Goal: Information Seeking & Learning: Learn about a topic

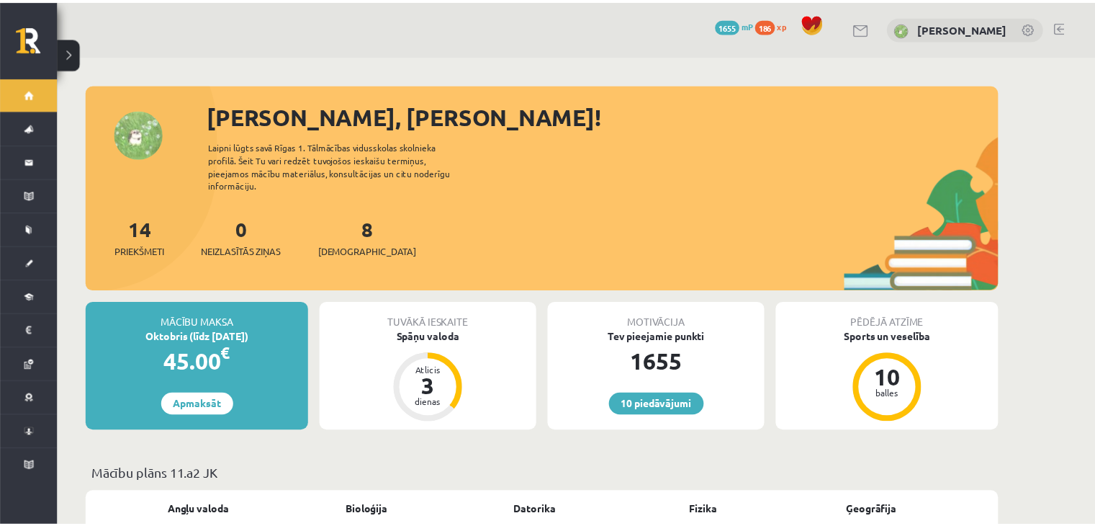
scroll to position [288, 0]
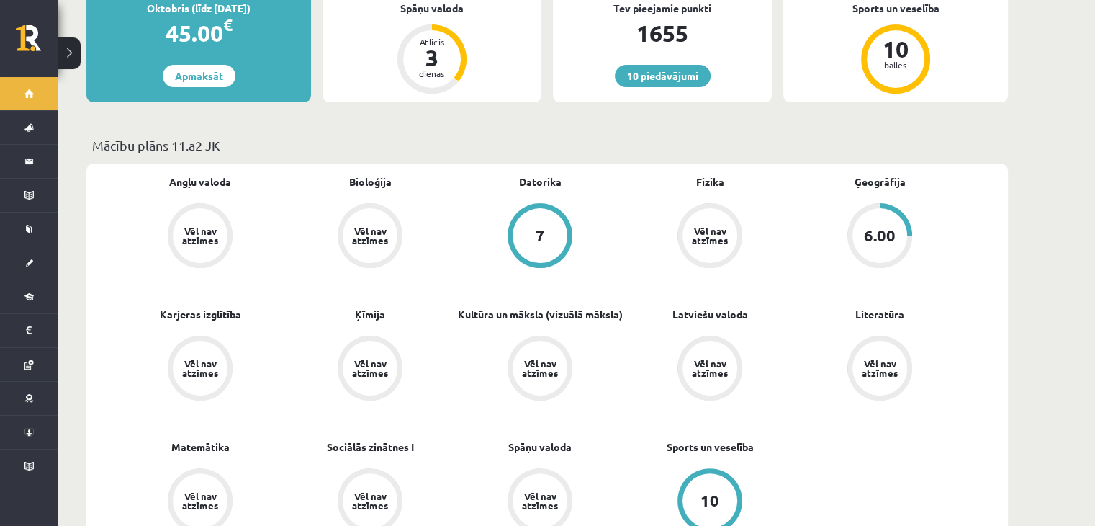
scroll to position [216, 0]
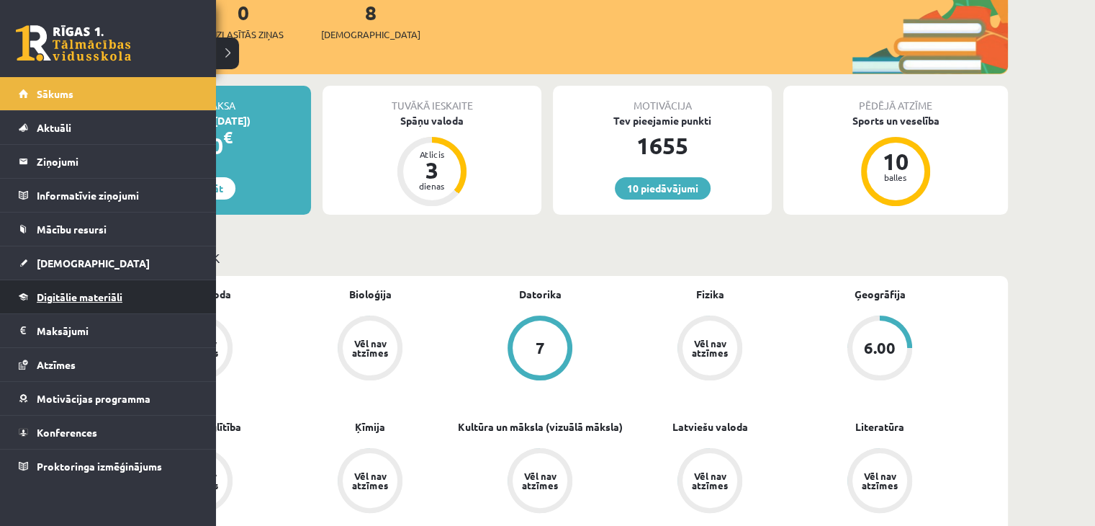
click at [92, 297] on span "Digitālie materiāli" at bounding box center [80, 296] width 86 height 13
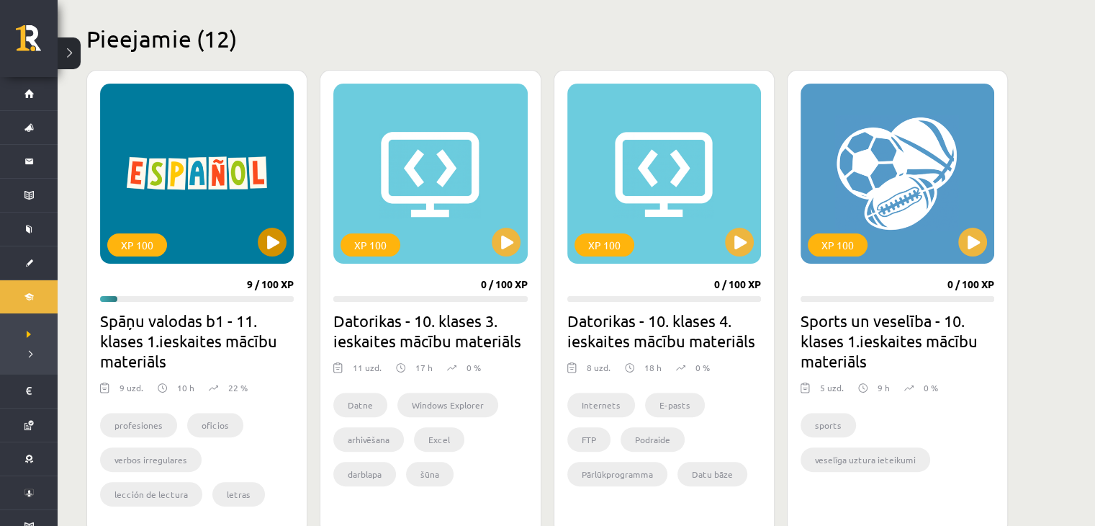
scroll to position [360, 0]
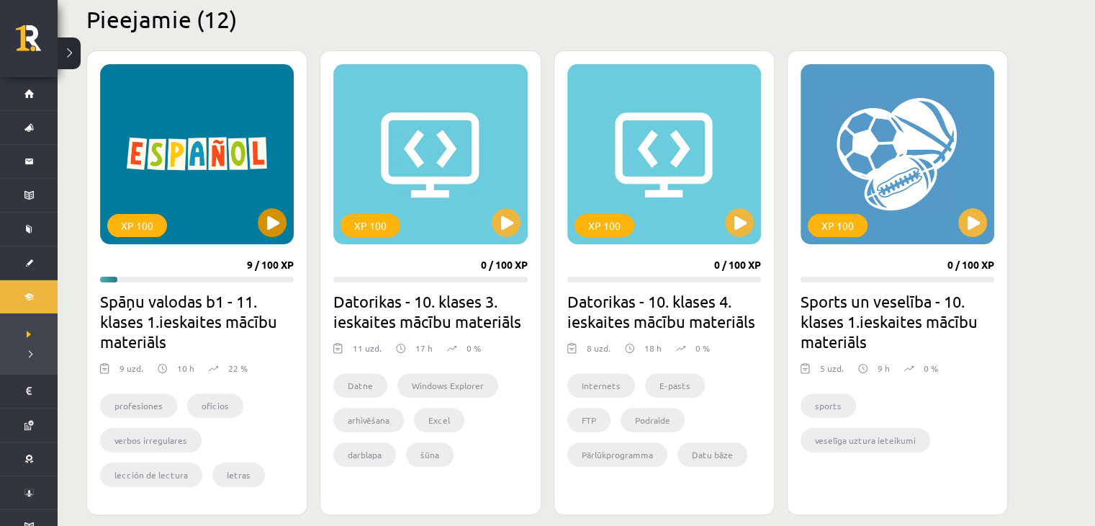
click at [263, 242] on div "XP 100" at bounding box center [197, 154] width 194 height 180
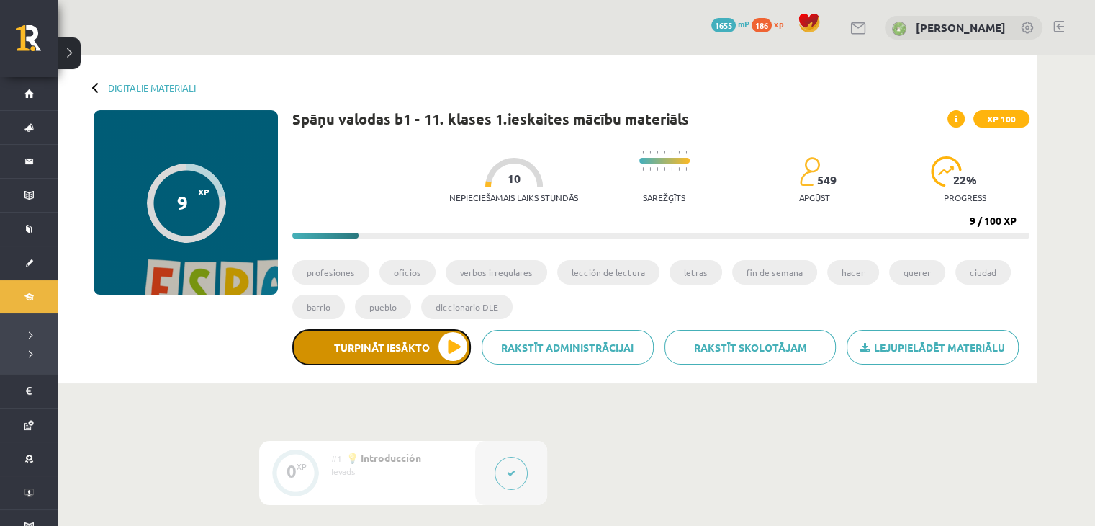
click at [398, 346] on button "Turpināt iesākto" at bounding box center [381, 347] width 179 height 36
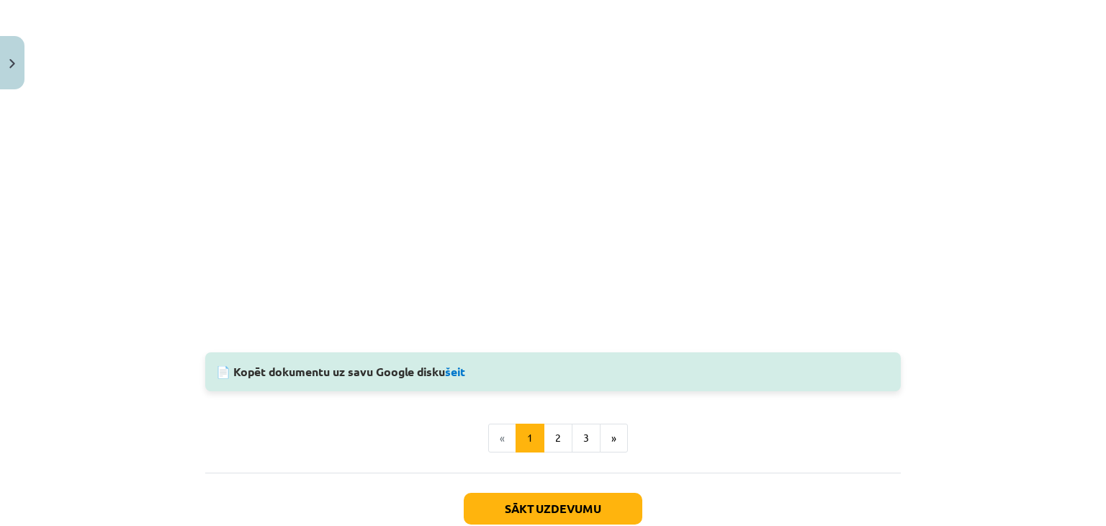
scroll to position [1440, 0]
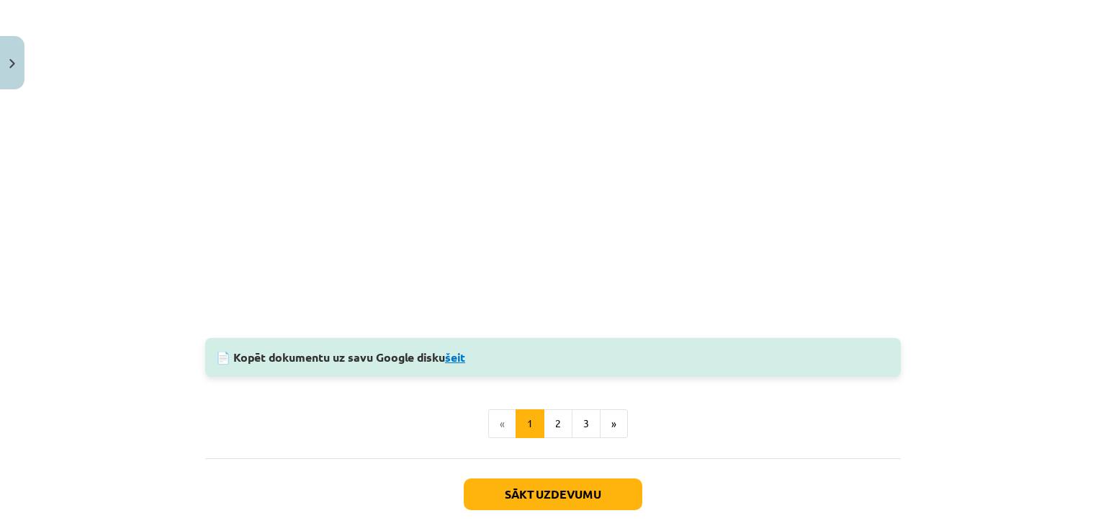
click at [459, 354] on link "šeit" at bounding box center [455, 356] width 20 height 15
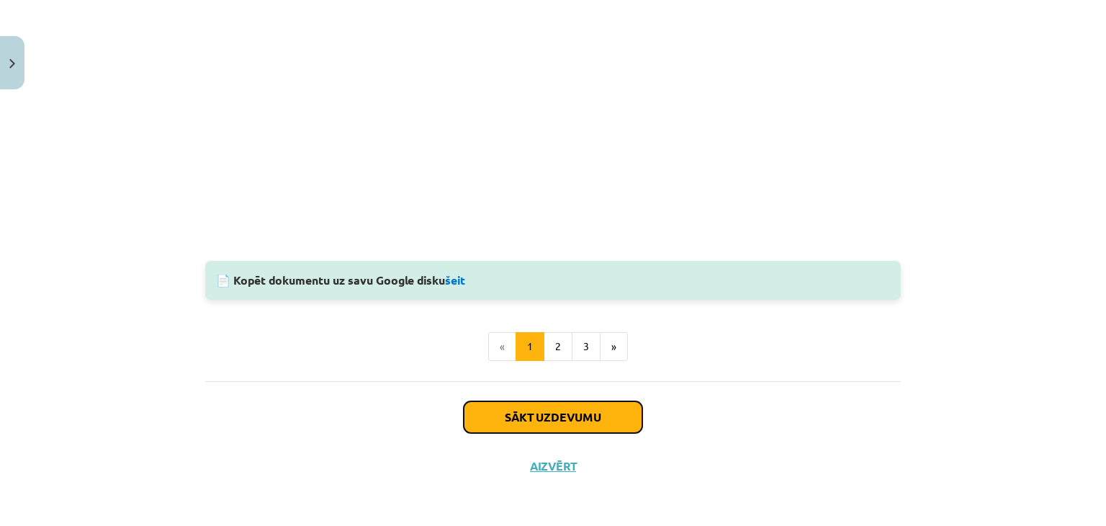
click at [617, 405] on button "Sākt uzdevumu" at bounding box center [553, 417] width 179 height 32
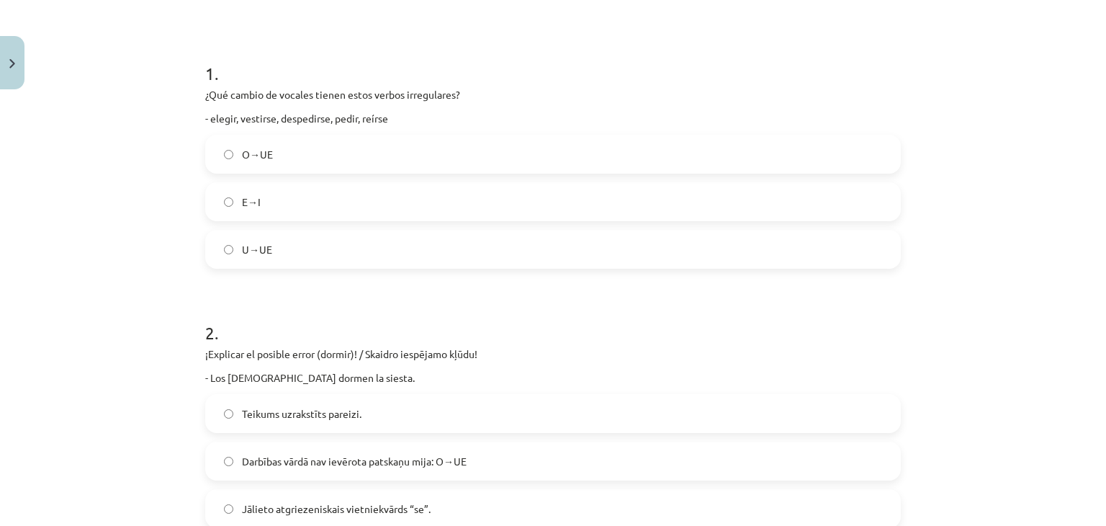
scroll to position [252, 0]
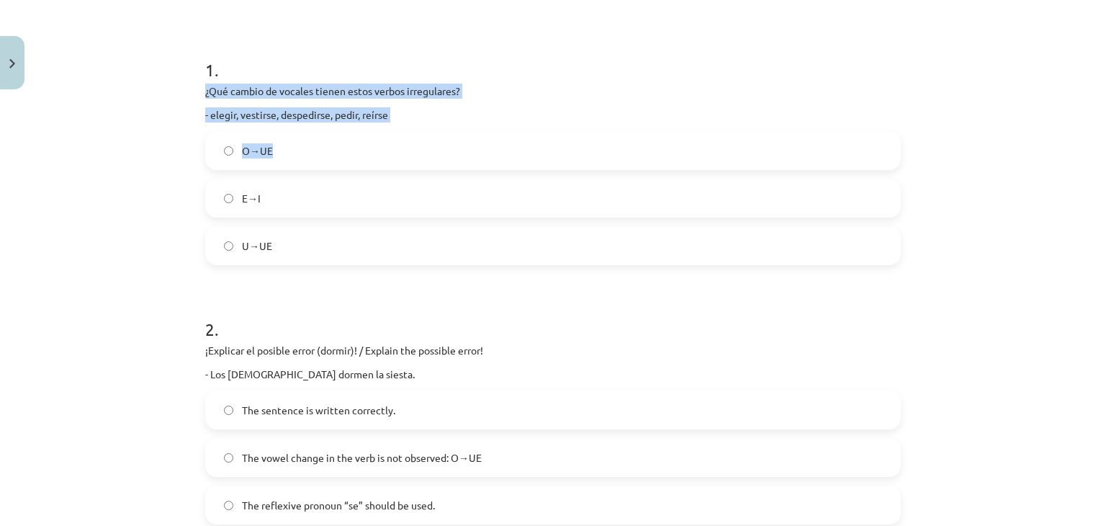
drag, startPoint x: 187, startPoint y: 78, endPoint x: 398, endPoint y: 125, distance: 216.7
click at [398, 125] on div "Teaching topic: Spanish language b1 - 11th grade 1st test study material #3 📝 T…" at bounding box center [553, 263] width 1106 height 526
click at [467, 101] on div "¿Qué cambio de vocales tienen estos verbos irregulares? - elegir, vestirse, des…" at bounding box center [553, 103] width 696 height 39
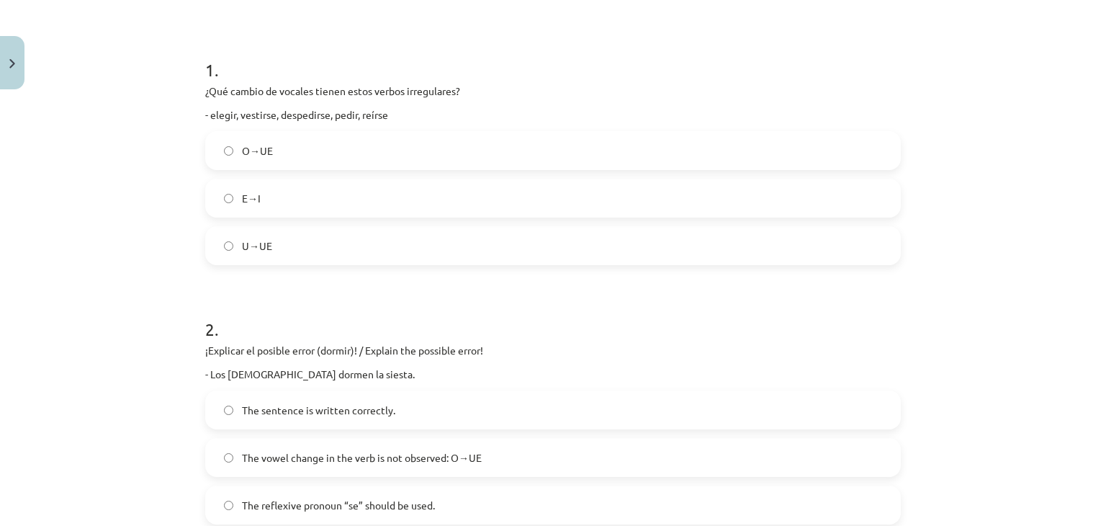
click at [652, 38] on h1 "1 ." at bounding box center [553, 57] width 696 height 45
click at [302, 189] on label "E→I" at bounding box center [553, 198] width 693 height 36
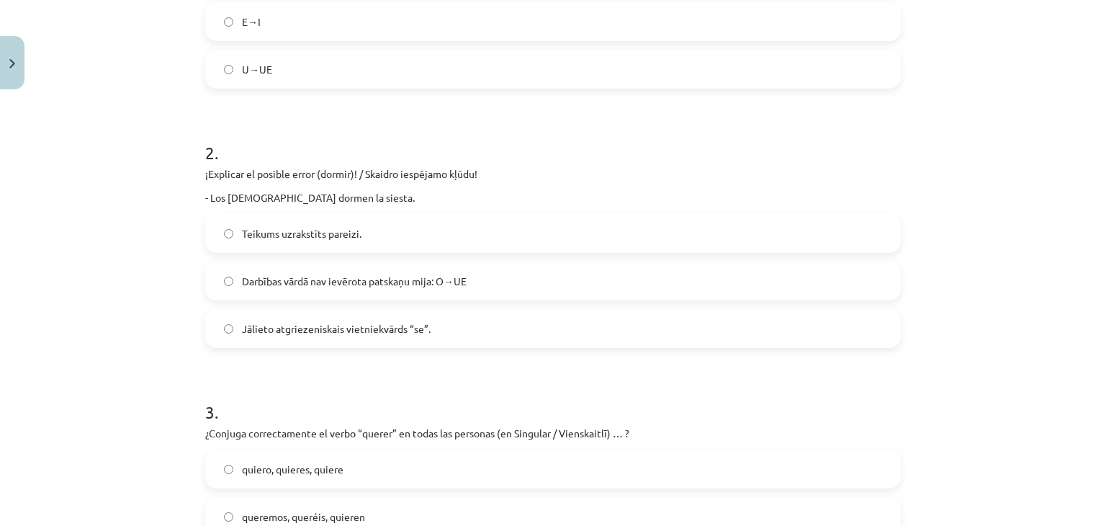
scroll to position [432, 0]
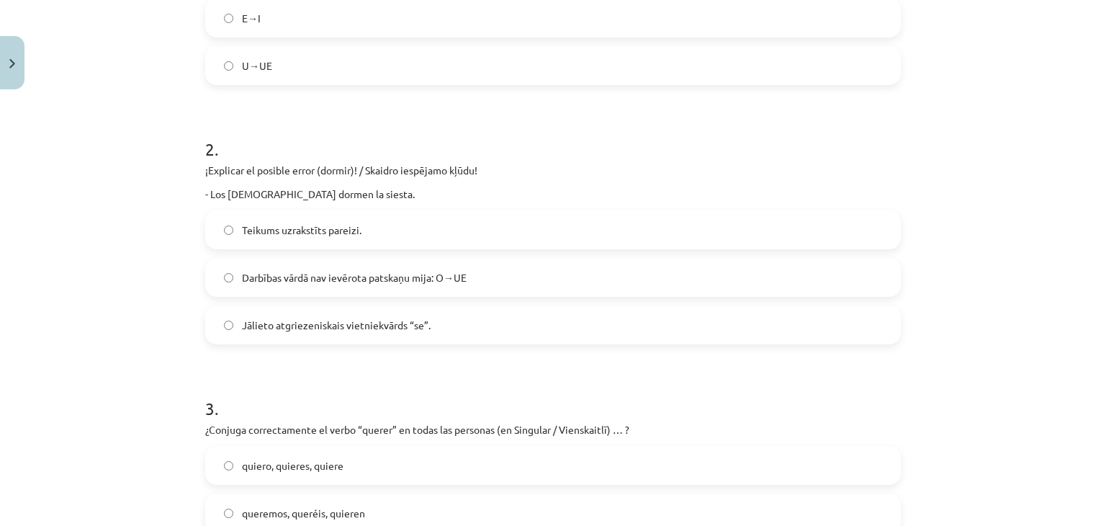
click at [311, 285] on label "Darbības vārdā nav ievērota patskaņu mija: O→UE" at bounding box center [553, 277] width 693 height 36
click at [387, 338] on label "Jālieto atgriezeniskais vietniekvārds “se”." at bounding box center [553, 325] width 693 height 36
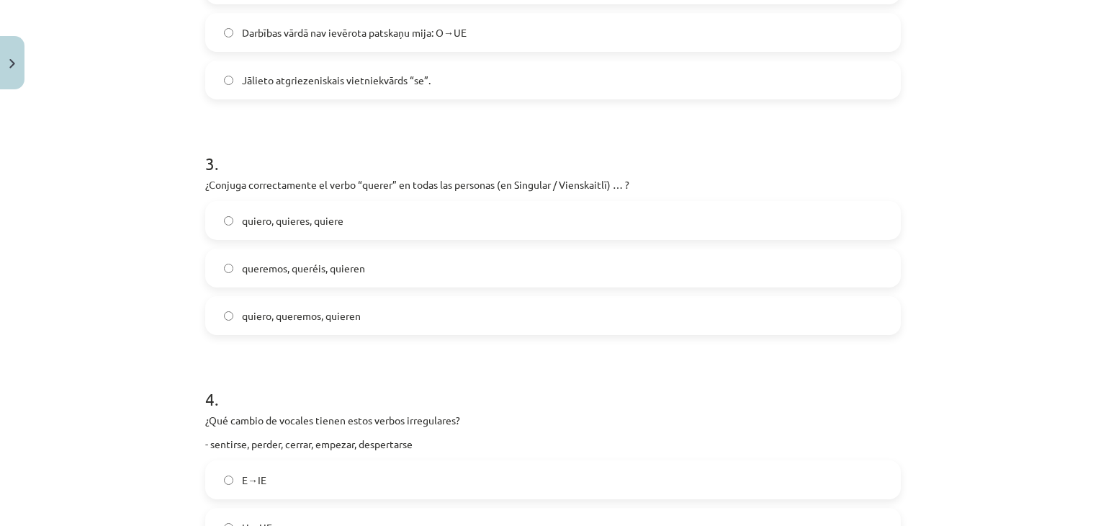
scroll to position [648, 0]
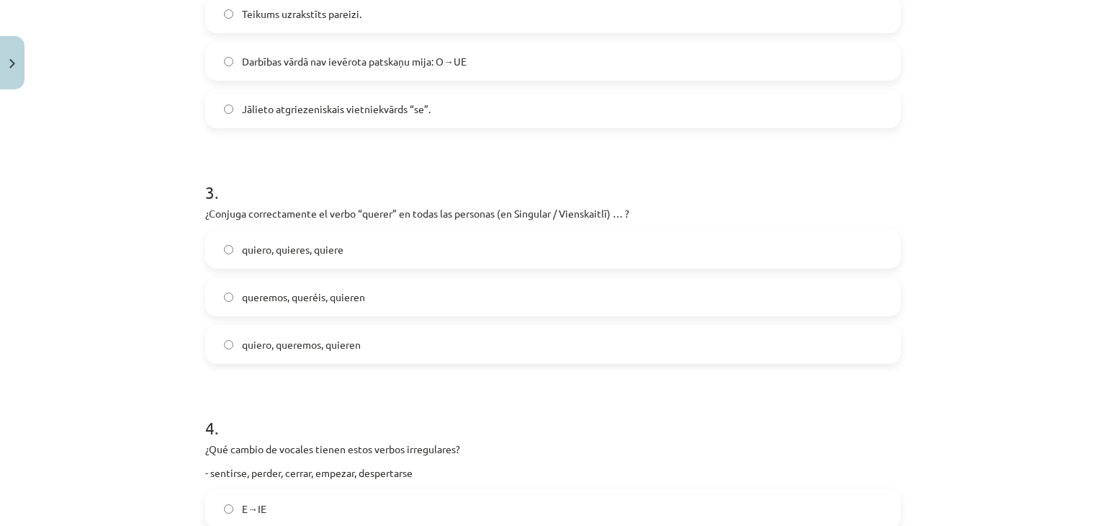
click at [260, 255] on span "quiero, quieres, quiere" at bounding box center [293, 249] width 102 height 15
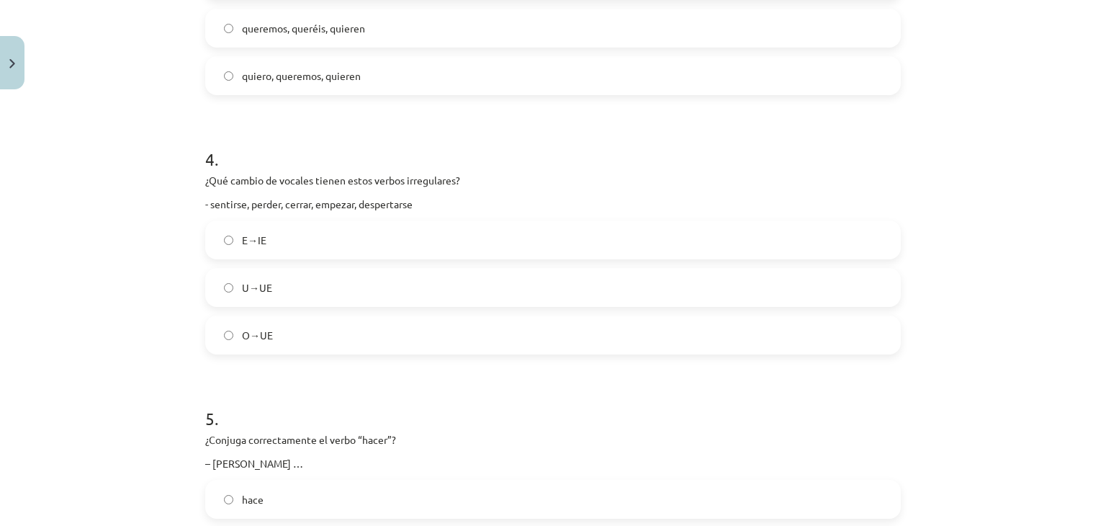
scroll to position [936, 0]
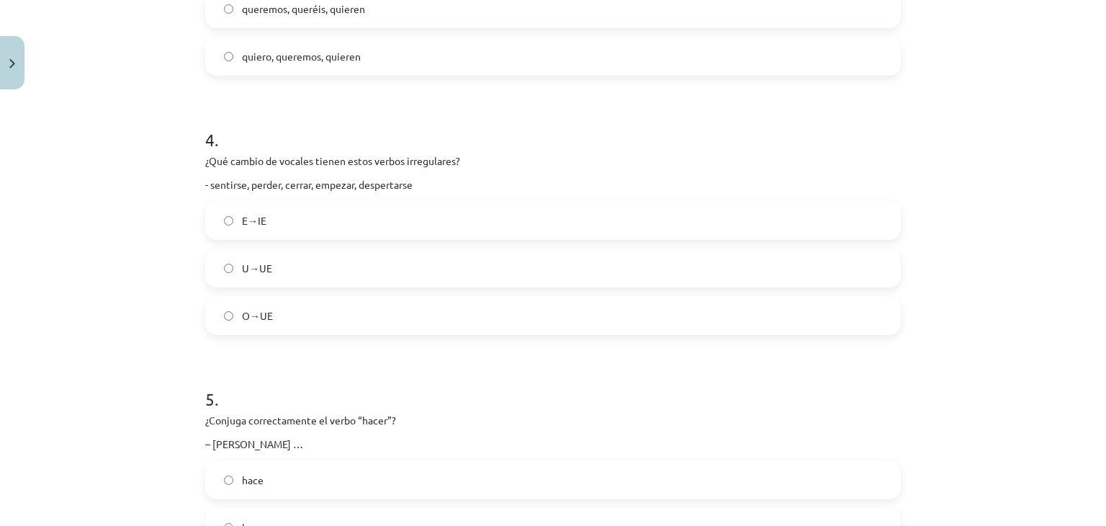
click at [270, 228] on label "E→IE" at bounding box center [553, 220] width 693 height 36
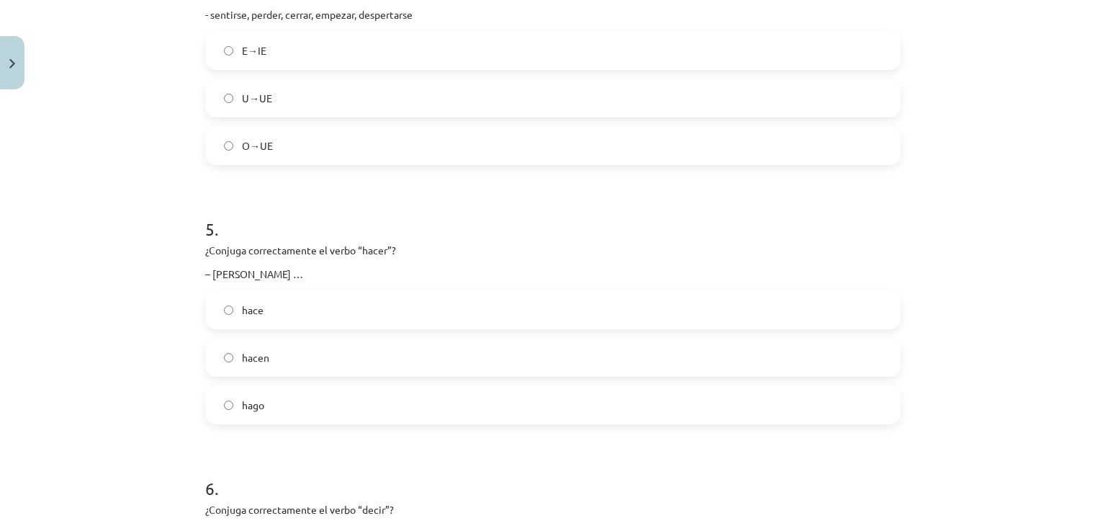
scroll to position [1152, 0]
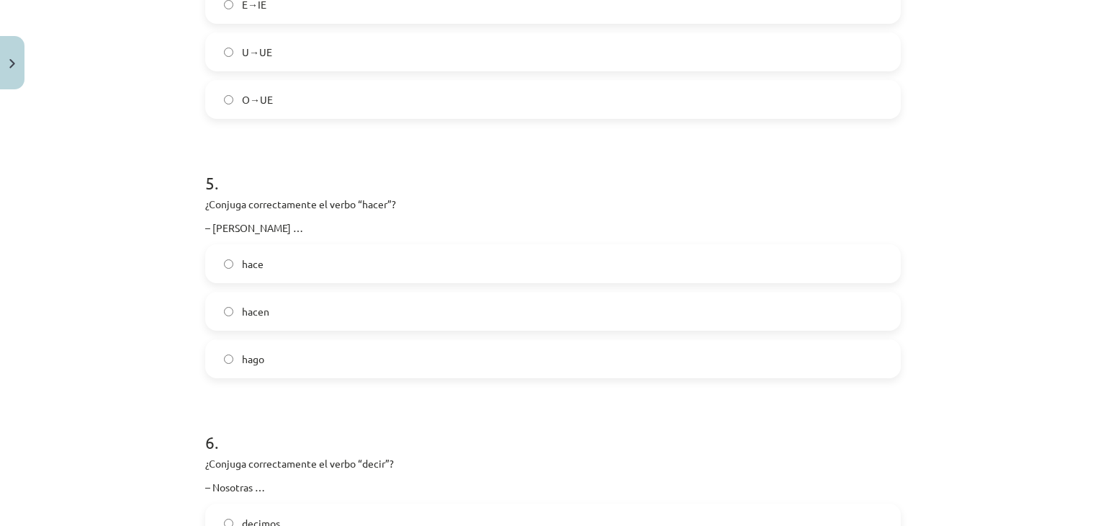
click at [285, 260] on label "hace" at bounding box center [553, 264] width 693 height 36
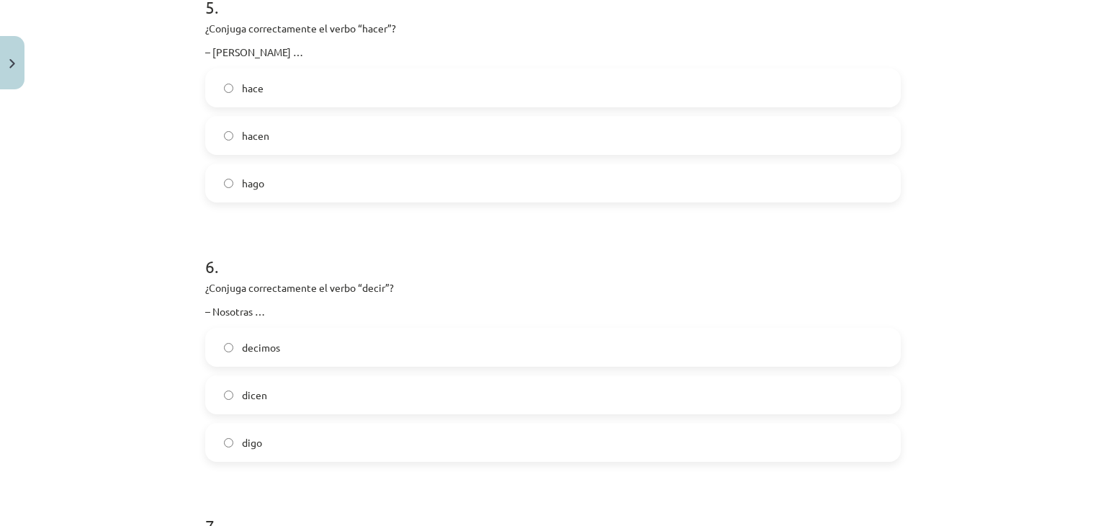
scroll to position [1368, 0]
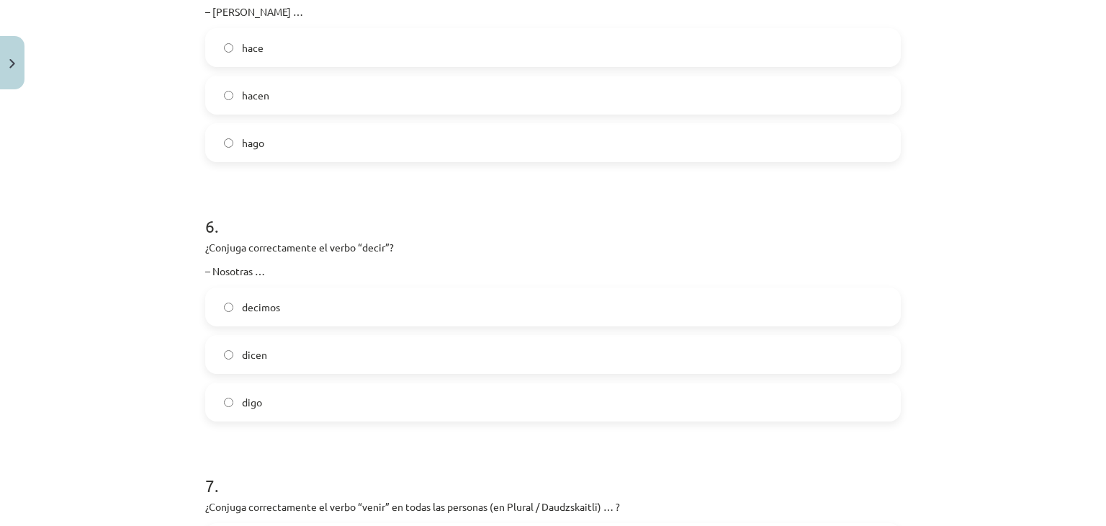
click at [280, 353] on label "dicen" at bounding box center [553, 354] width 693 height 36
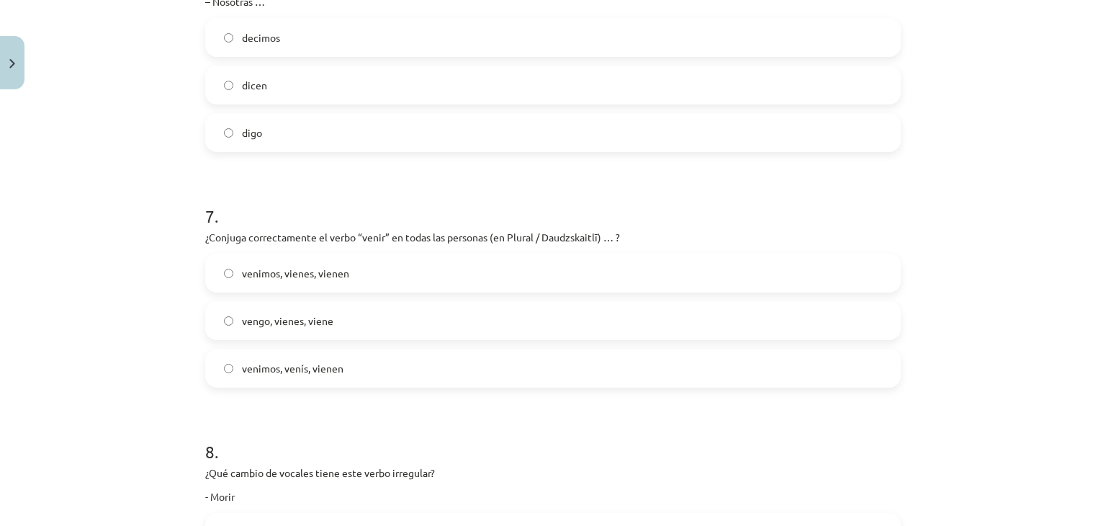
scroll to position [1656, 0]
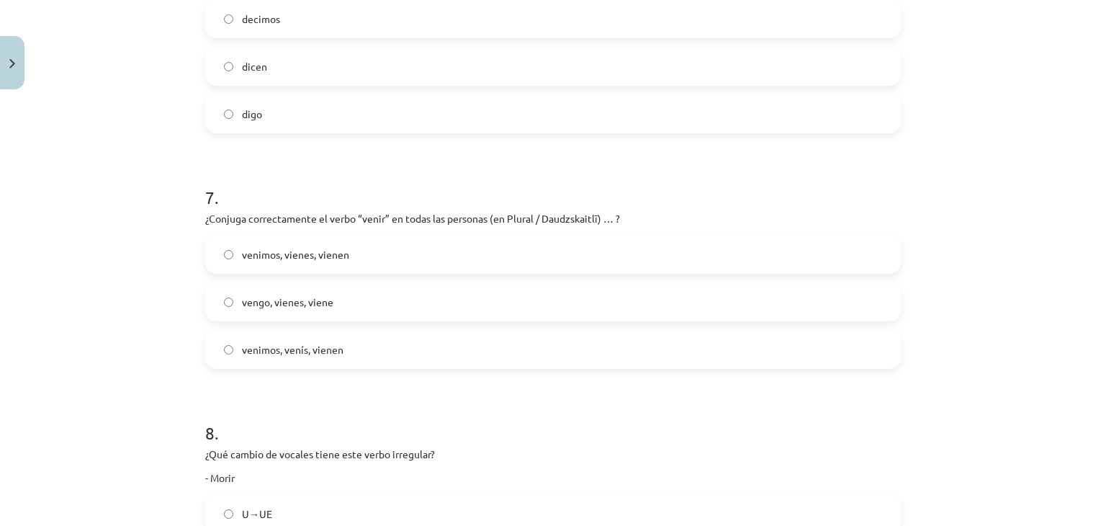
click at [374, 243] on label "venimos, vienes, vienen" at bounding box center [553, 254] width 693 height 36
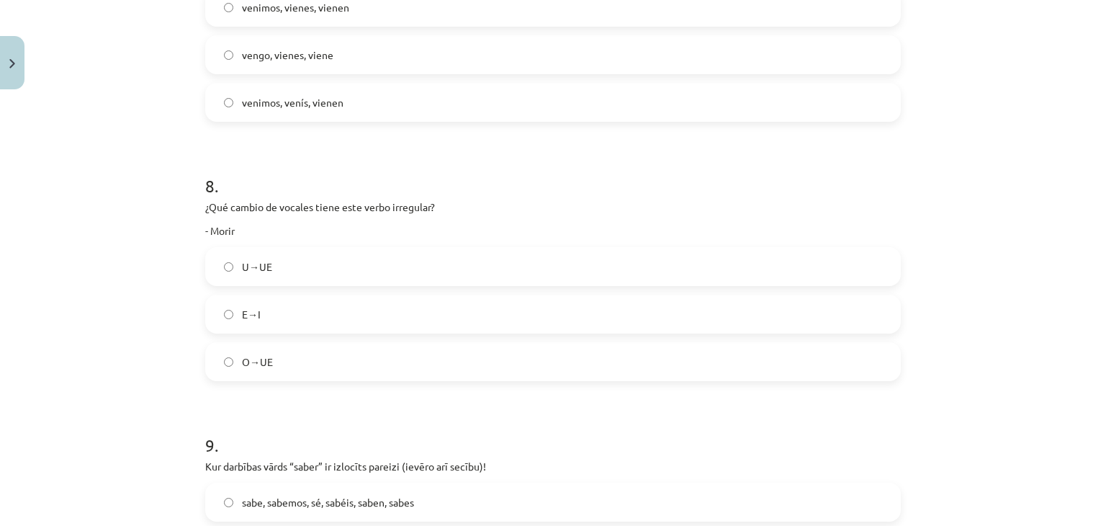
scroll to position [1944, 0]
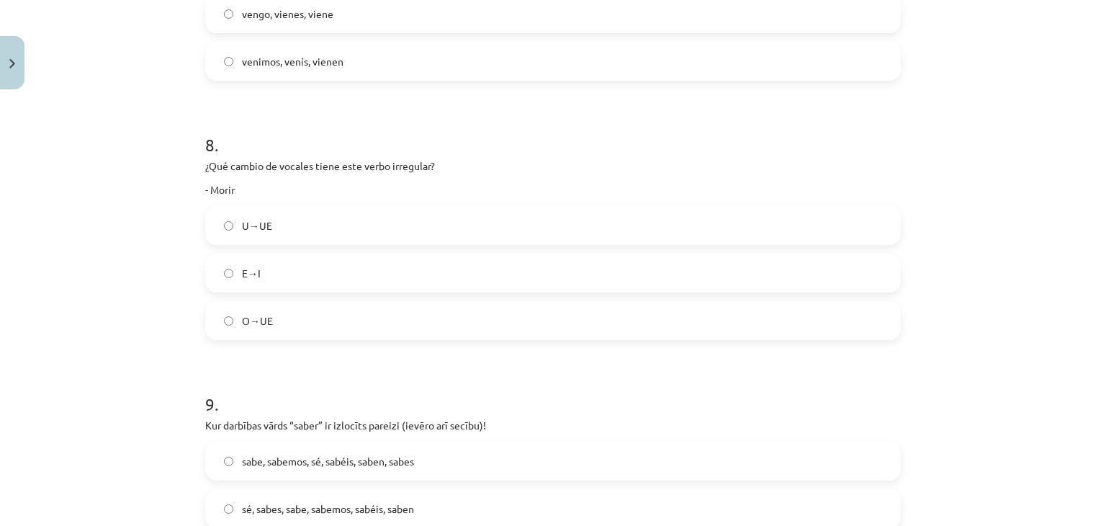
click at [270, 226] on label "U→UE" at bounding box center [553, 225] width 693 height 36
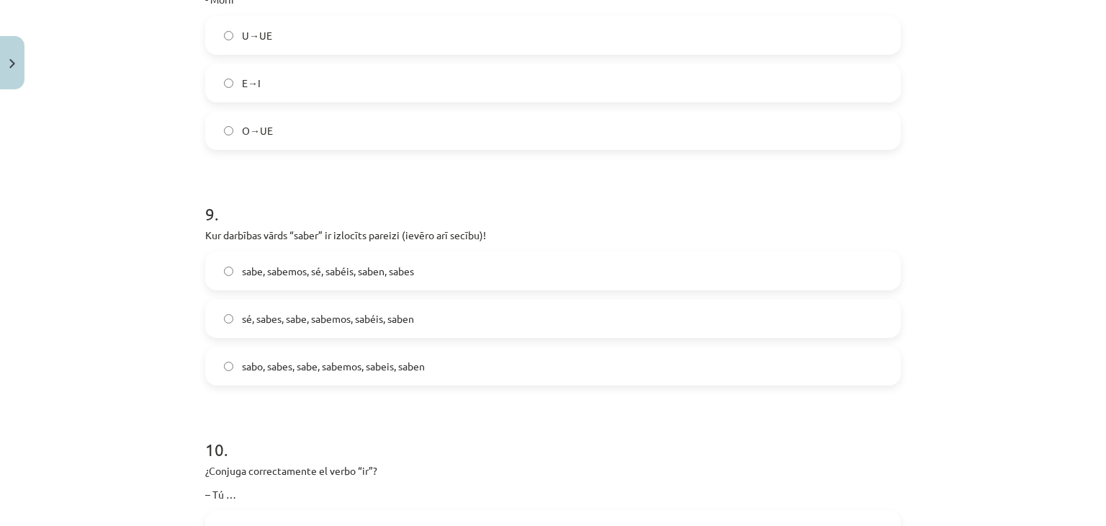
scroll to position [2233, 0]
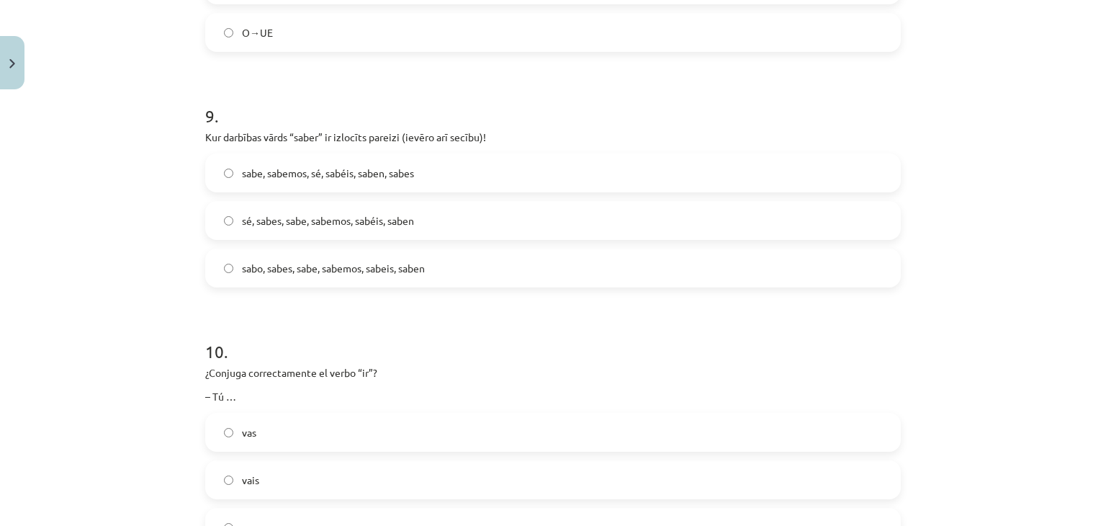
click at [277, 223] on span "sé, sabes, sabe, sabemos, sabéis, saben" at bounding box center [328, 220] width 172 height 15
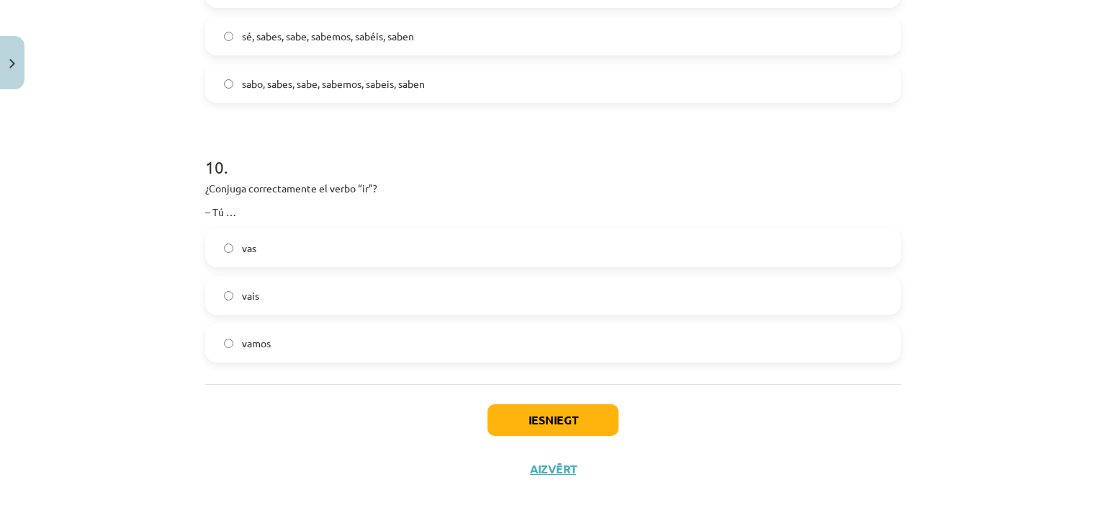
scroll to position [2420, 0]
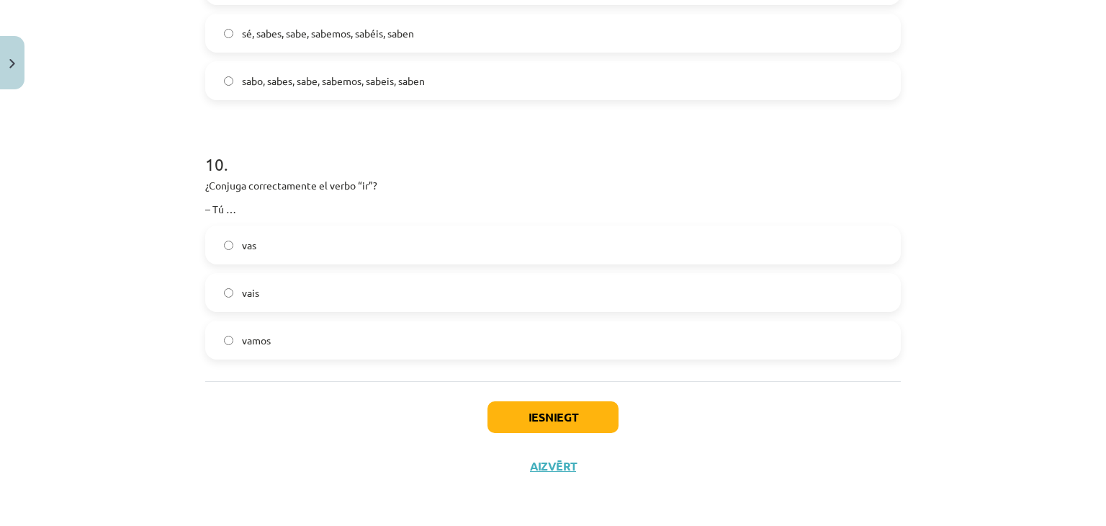
click at [279, 246] on label "vas" at bounding box center [553, 245] width 693 height 36
click at [508, 424] on button "Iesniegt" at bounding box center [553, 417] width 131 height 32
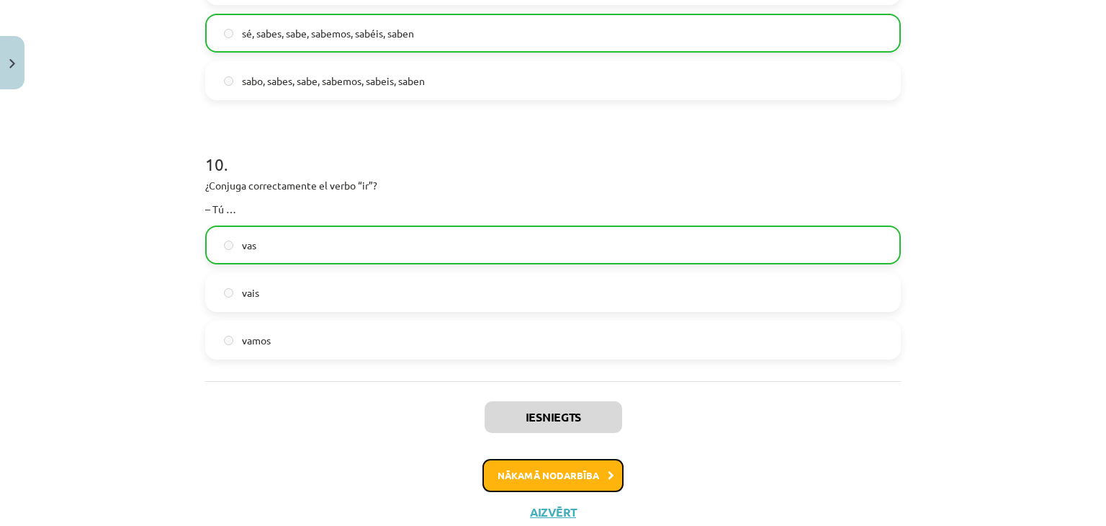
click at [527, 465] on button "Nākamā nodarbība" at bounding box center [553, 475] width 141 height 33
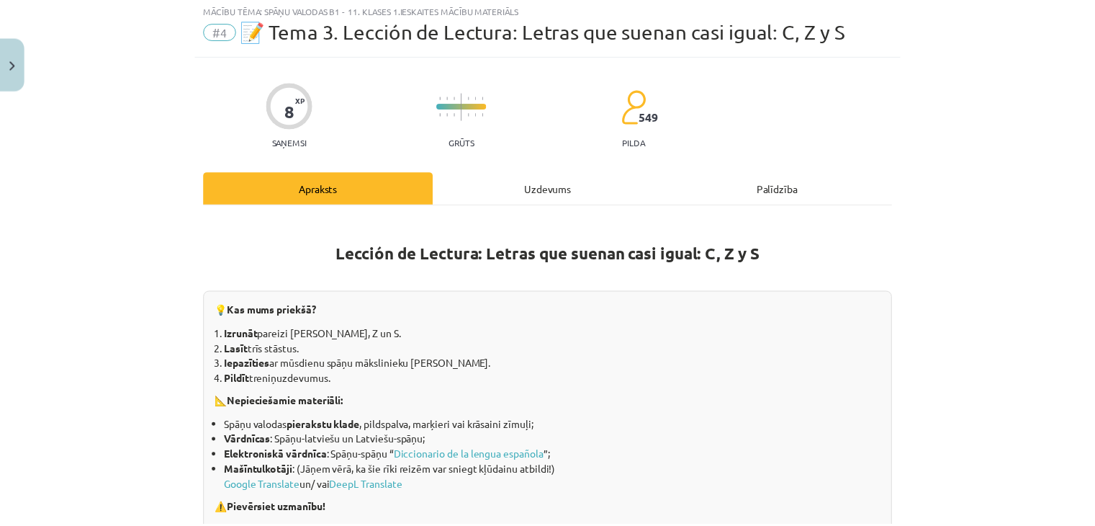
scroll to position [36, 0]
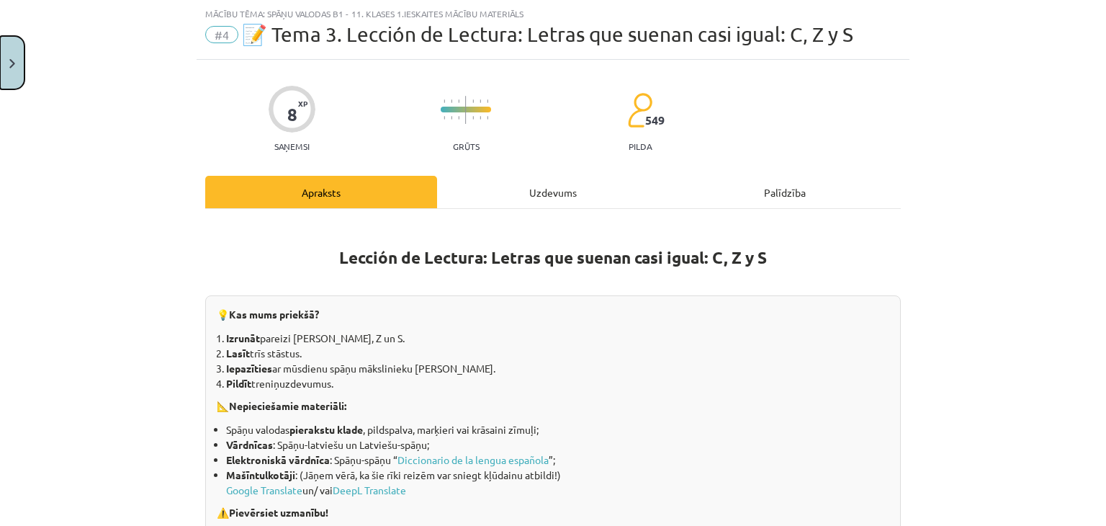
click at [8, 75] on button "Close" at bounding box center [12, 62] width 24 height 53
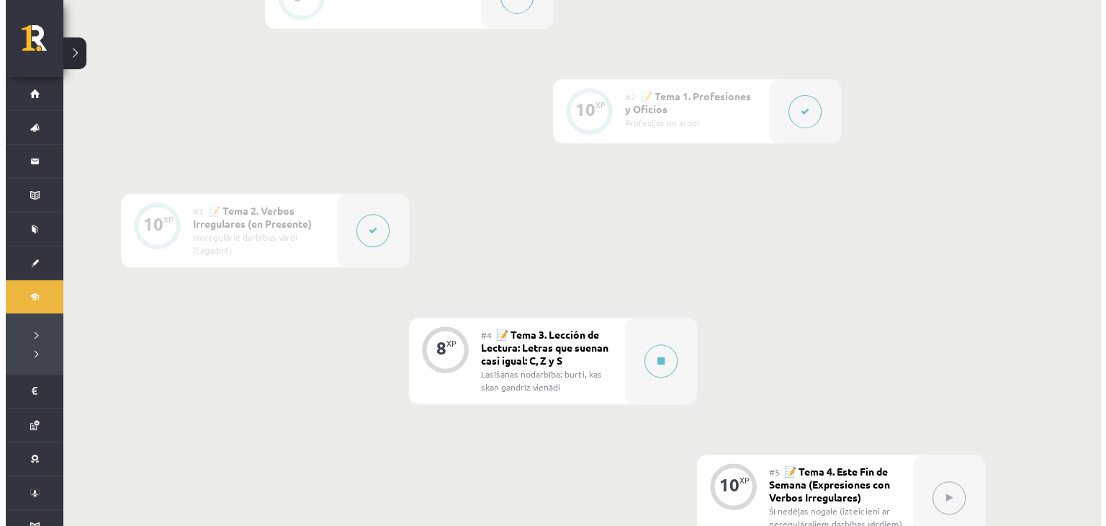
scroll to position [575, 0]
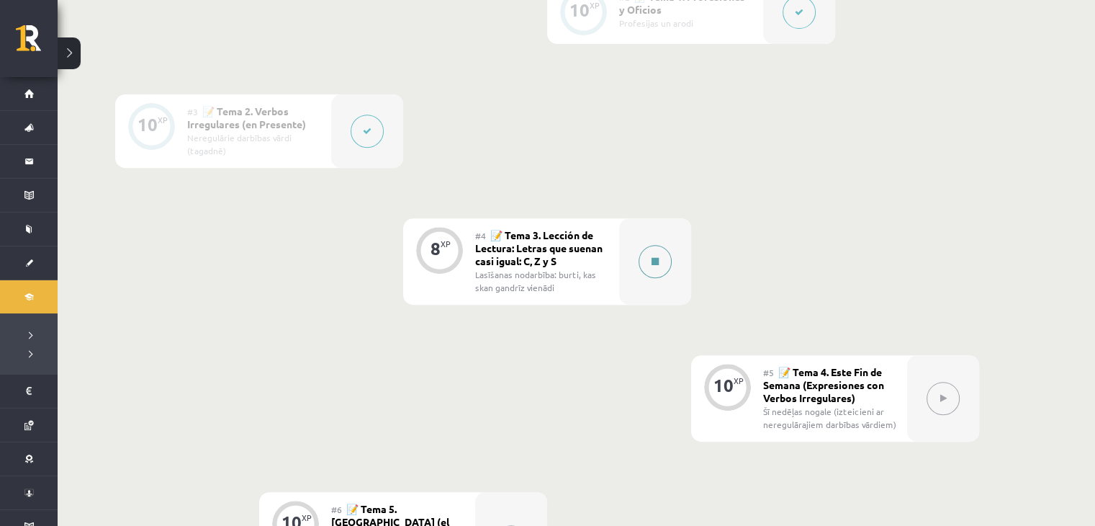
click at [657, 258] on icon at bounding box center [655, 261] width 7 height 9
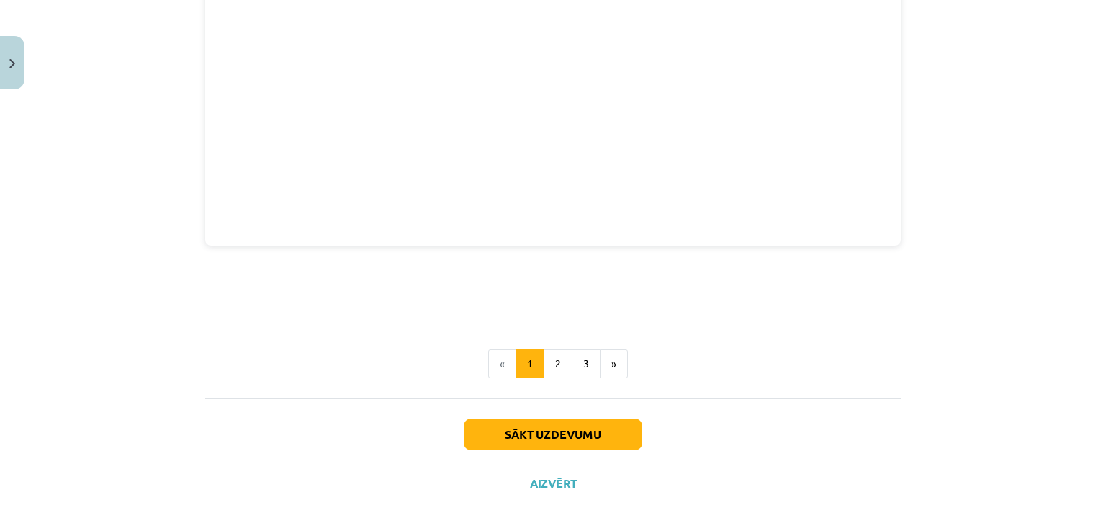
scroll to position [2291, 0]
click at [551, 354] on button "2" at bounding box center [558, 362] width 29 height 29
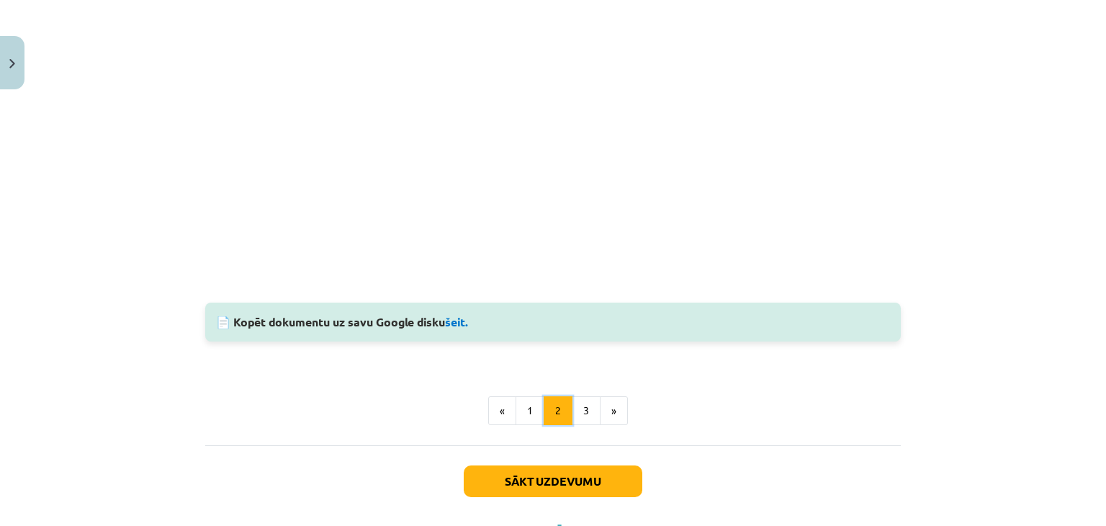
scroll to position [490, 0]
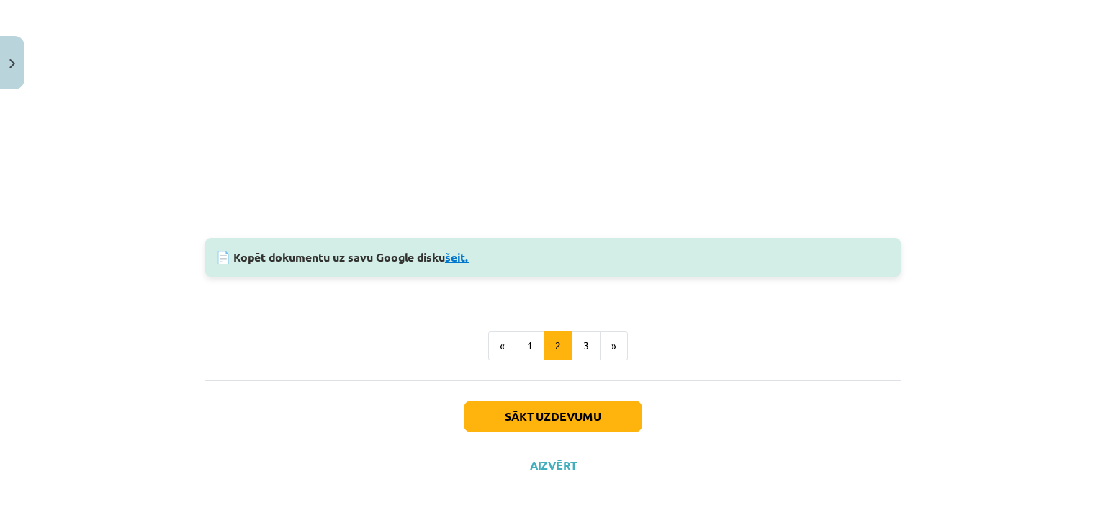
click at [453, 260] on link "šeit." at bounding box center [457, 256] width 24 height 15
click at [600, 346] on button "»" at bounding box center [614, 345] width 28 height 29
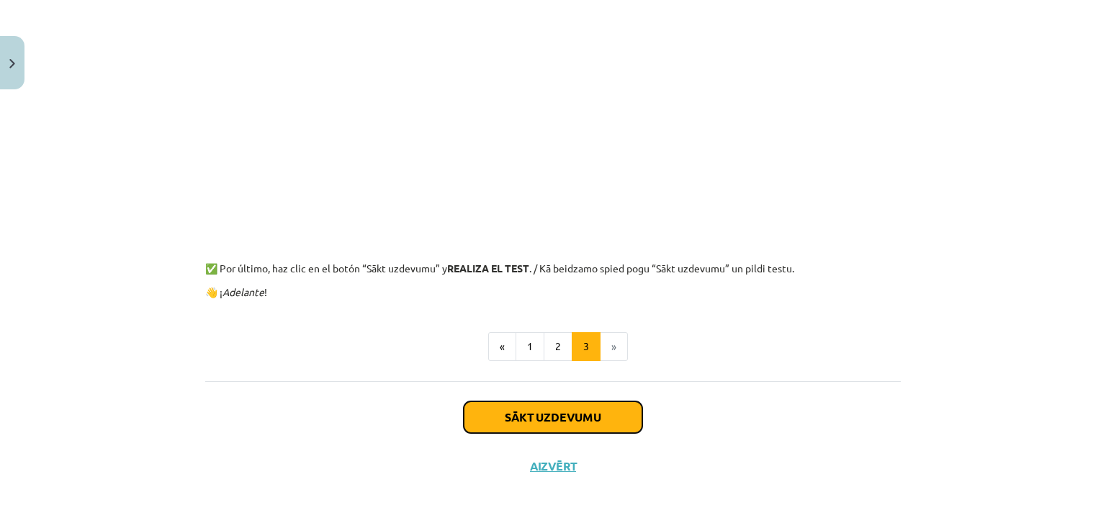
click at [573, 408] on button "Sākt uzdevumu" at bounding box center [553, 417] width 179 height 32
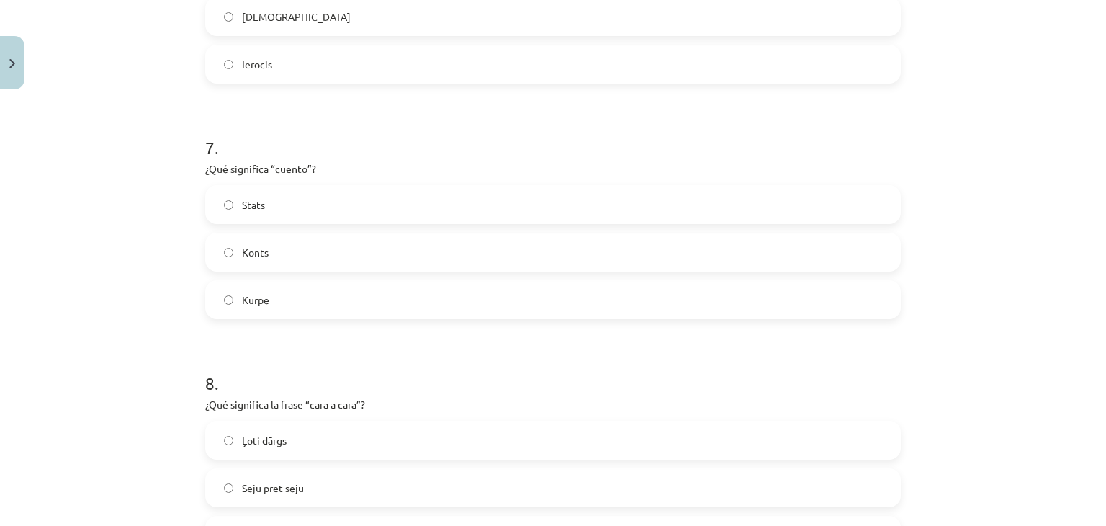
scroll to position [1783, 0]
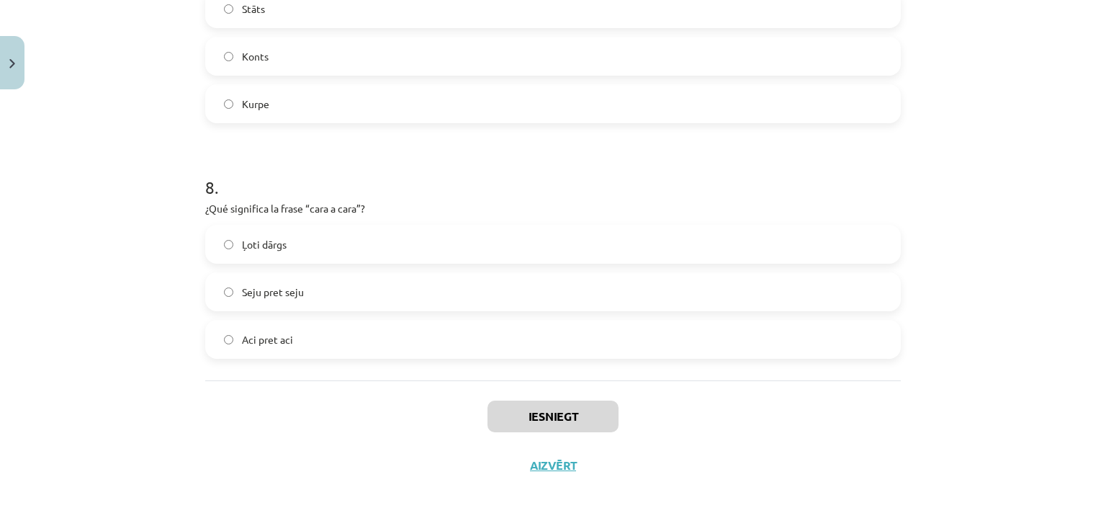
click at [326, 281] on label "Seju pret seju" at bounding box center [553, 292] width 693 height 36
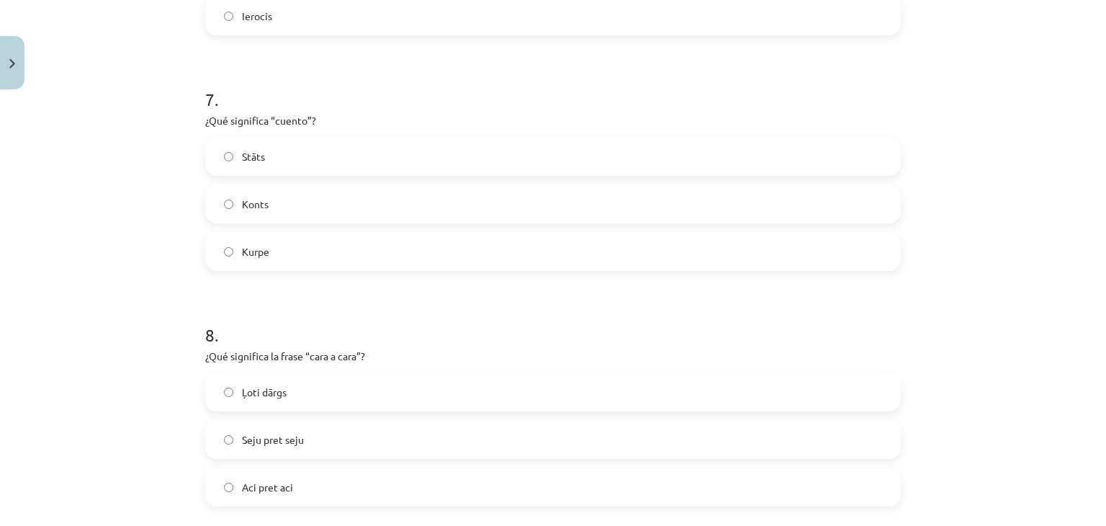
scroll to position [1567, 0]
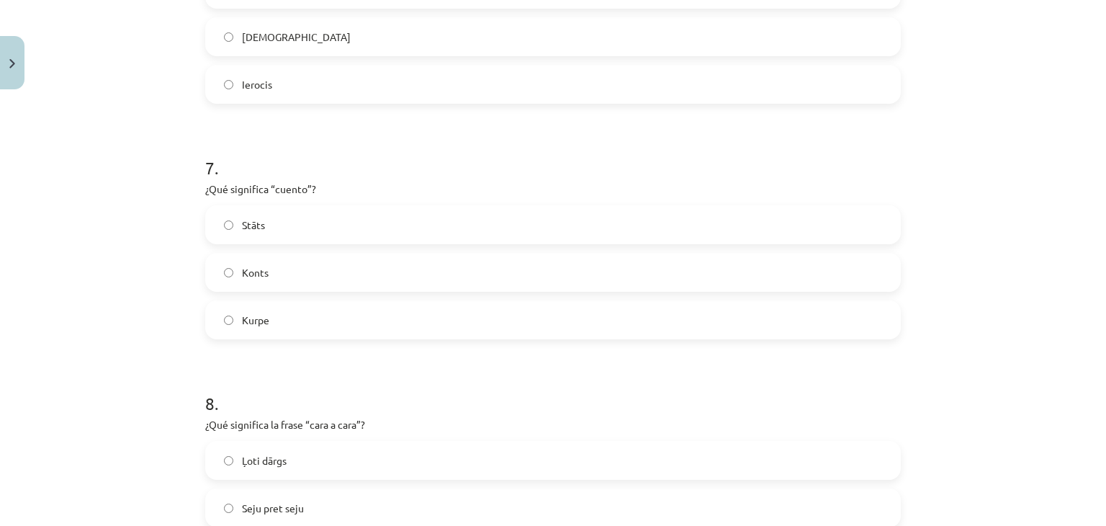
click at [324, 226] on label "Stāts" at bounding box center [553, 225] width 693 height 36
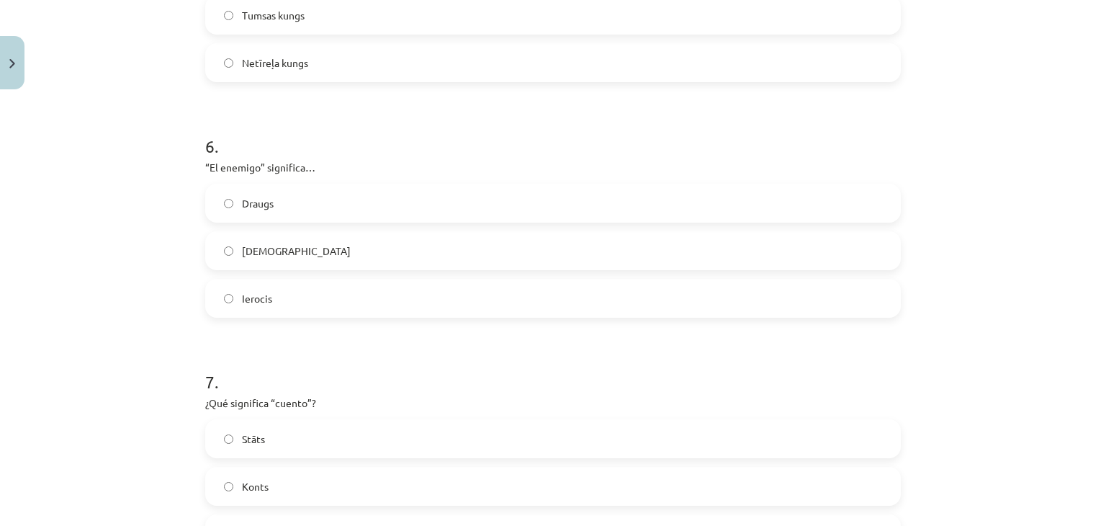
scroll to position [1351, 0]
click at [269, 246] on span "[DEMOGRAPHIC_DATA]" at bounding box center [296, 253] width 109 height 15
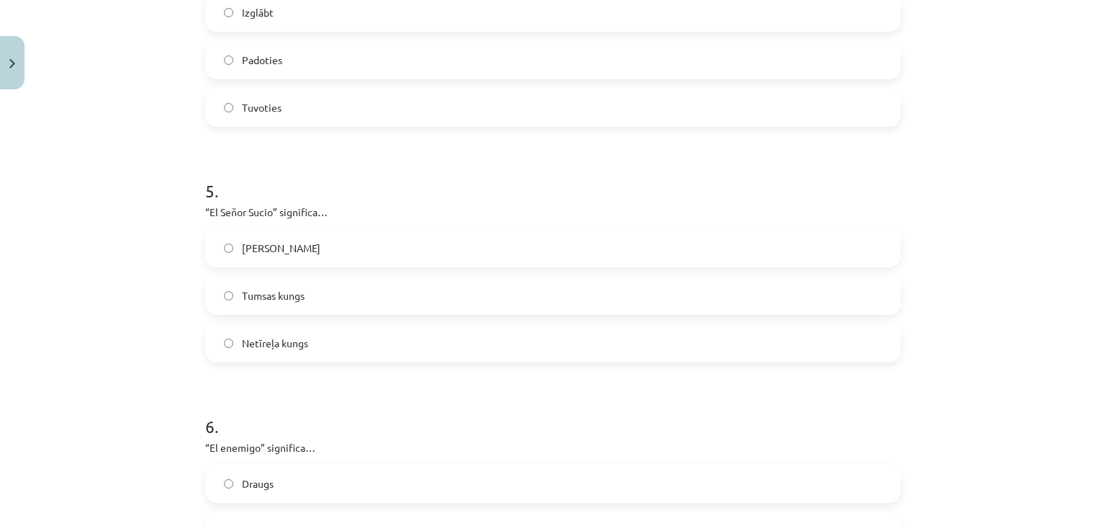
scroll to position [1063, 0]
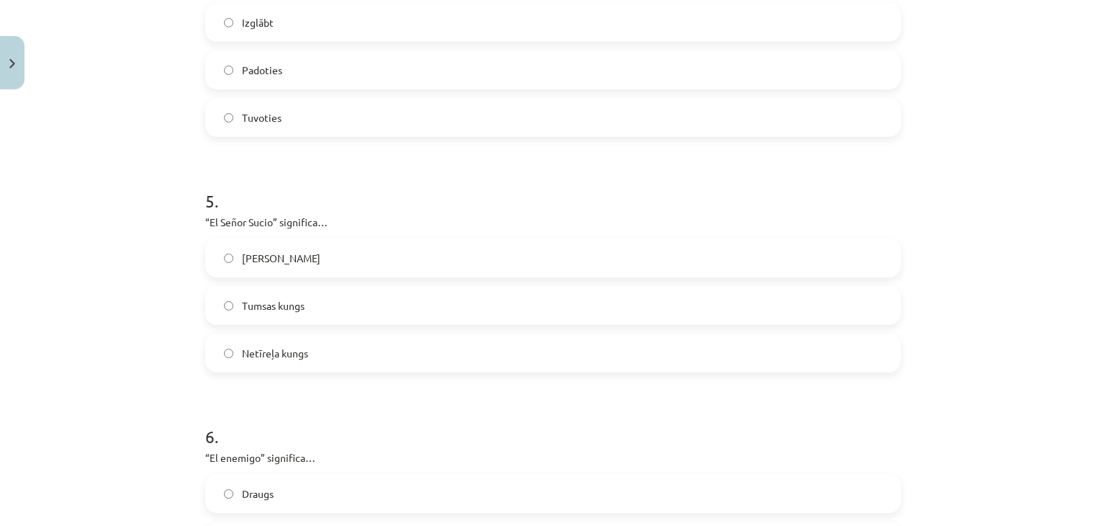
click at [249, 349] on span "Netīreļa kungs" at bounding box center [275, 353] width 66 height 15
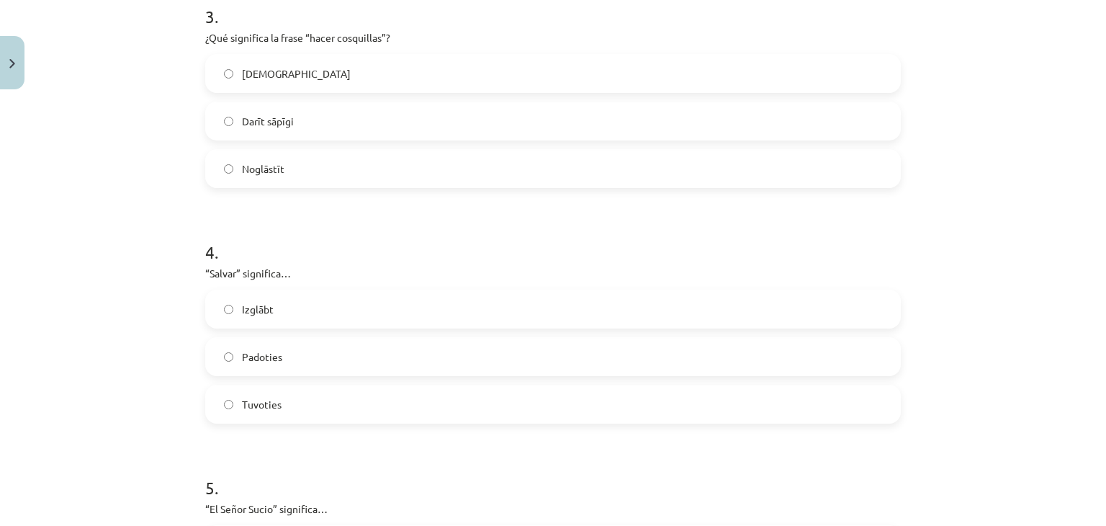
scroll to position [775, 0]
click at [274, 309] on label "Izglābt" at bounding box center [553, 310] width 693 height 36
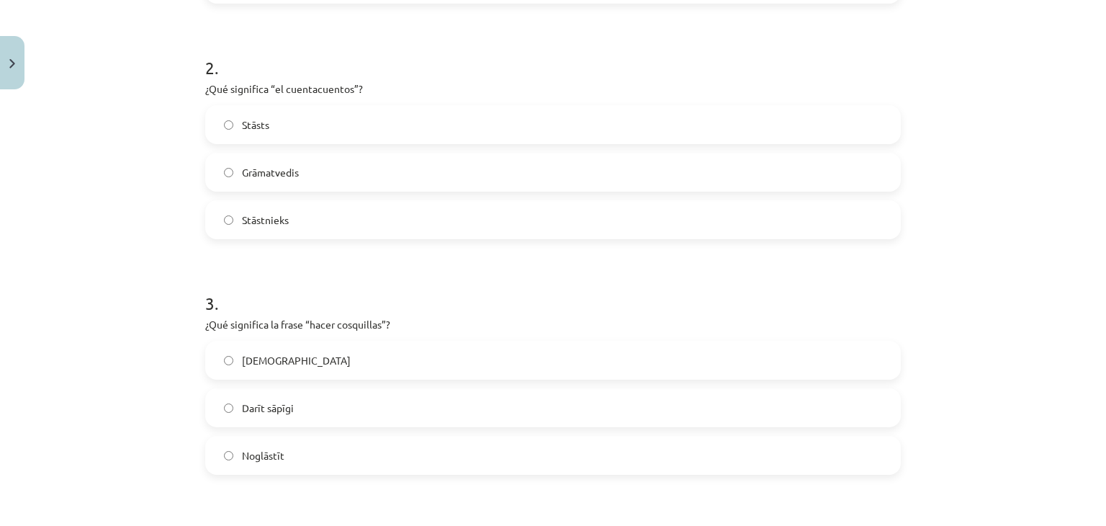
scroll to position [487, 0]
click at [279, 363] on label "[DEMOGRAPHIC_DATA]" at bounding box center [553, 363] width 693 height 36
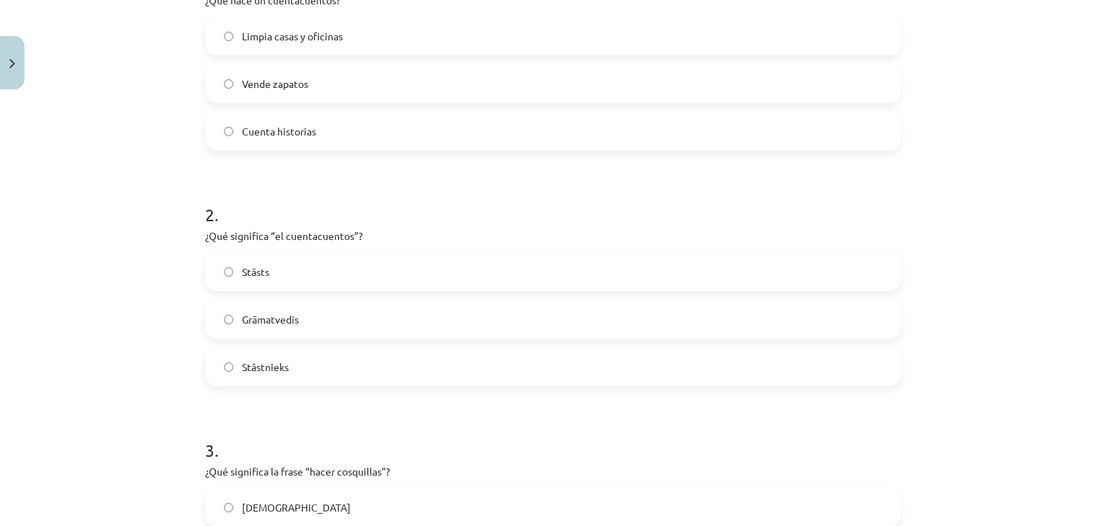
scroll to position [343, 0]
click at [265, 381] on label "Stāstnieks" at bounding box center [553, 367] width 693 height 36
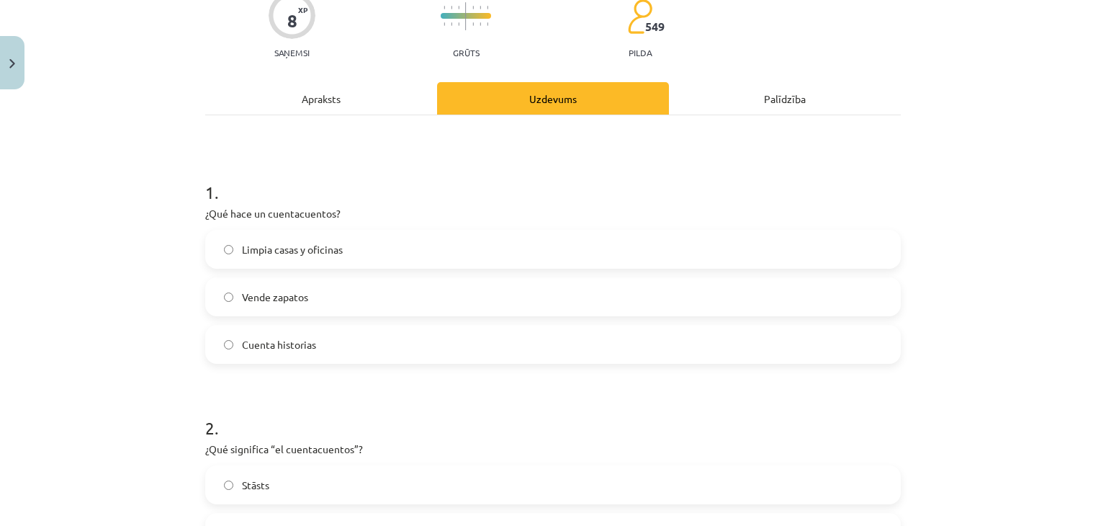
scroll to position [127, 0]
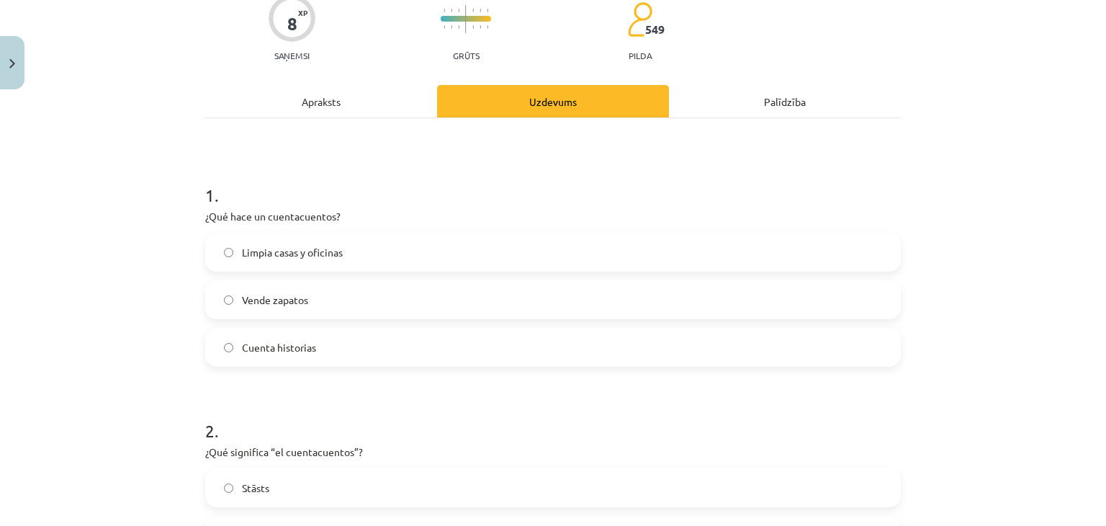
click at [250, 356] on label "Cuenta historias" at bounding box center [553, 347] width 693 height 36
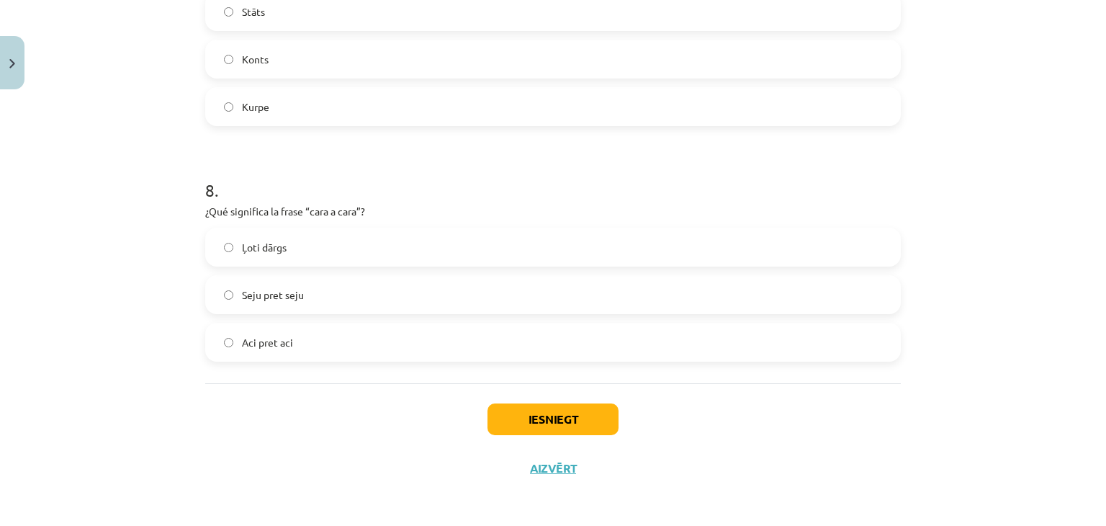
scroll to position [1783, 0]
click at [488, 413] on button "Iesniegt" at bounding box center [553, 416] width 131 height 32
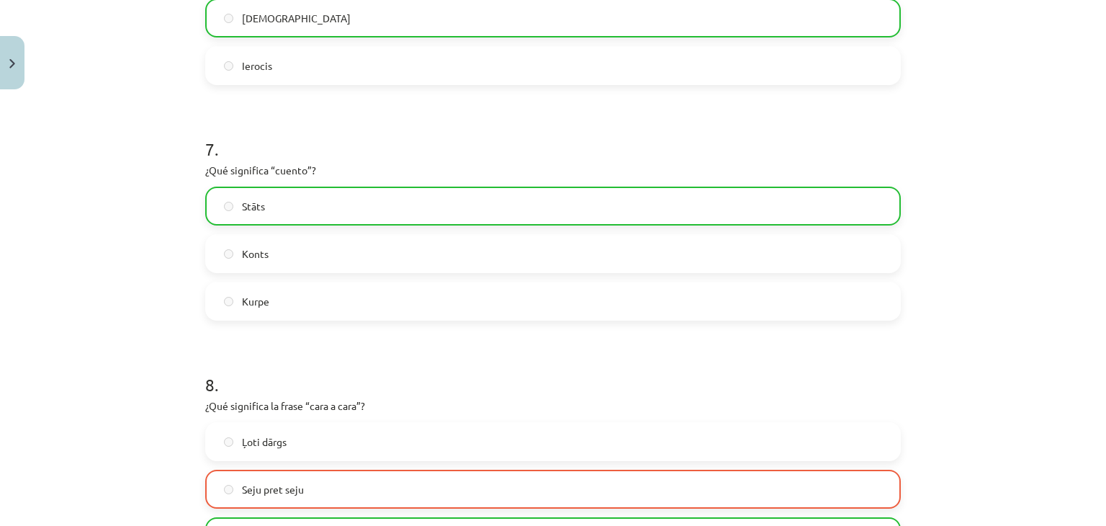
scroll to position [1829, 0]
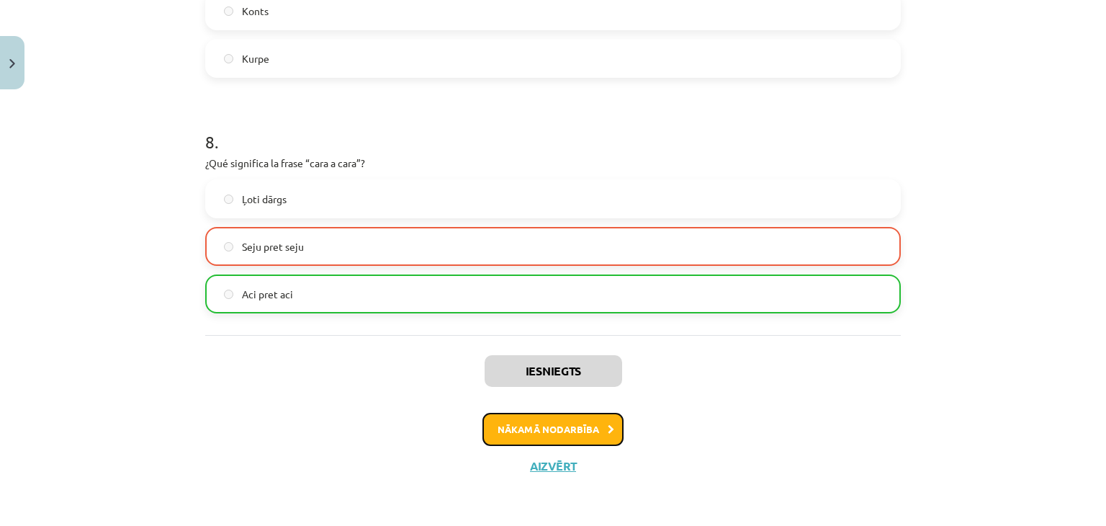
click at [542, 431] on button "Nākamā nodarbība" at bounding box center [553, 429] width 141 height 33
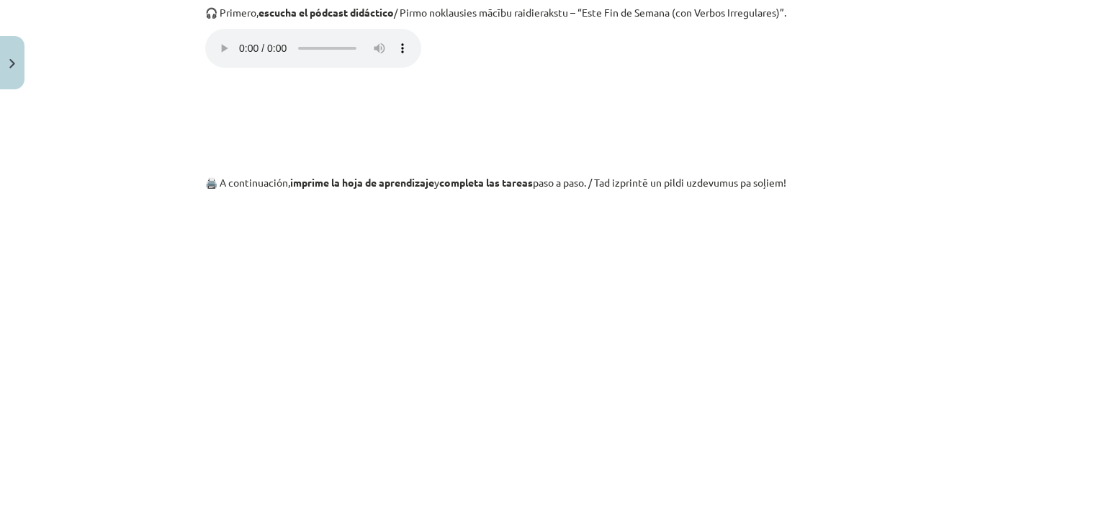
scroll to position [1125, 0]
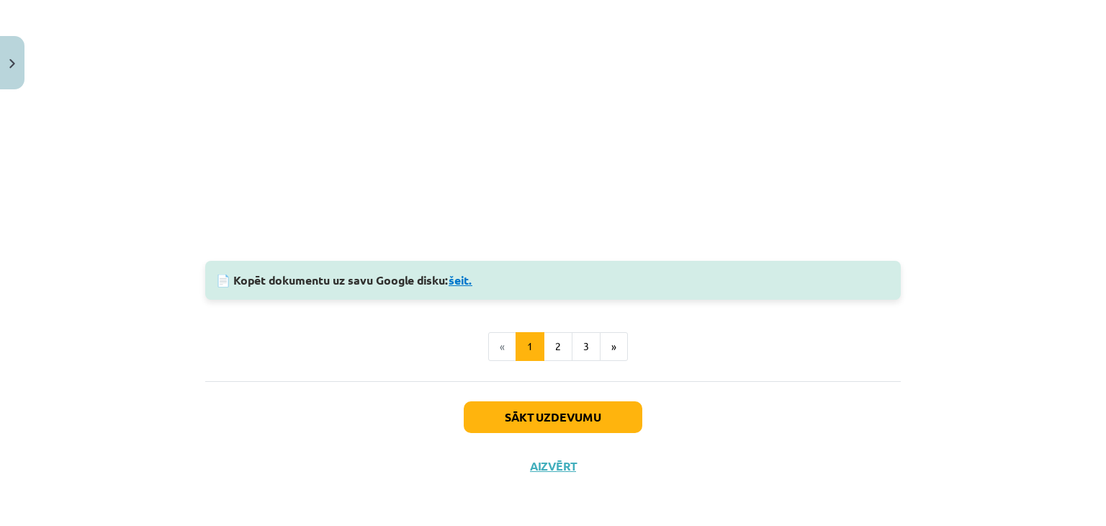
click at [466, 276] on link "šeit." at bounding box center [461, 279] width 24 height 15
click at [547, 341] on button "2" at bounding box center [558, 346] width 29 height 29
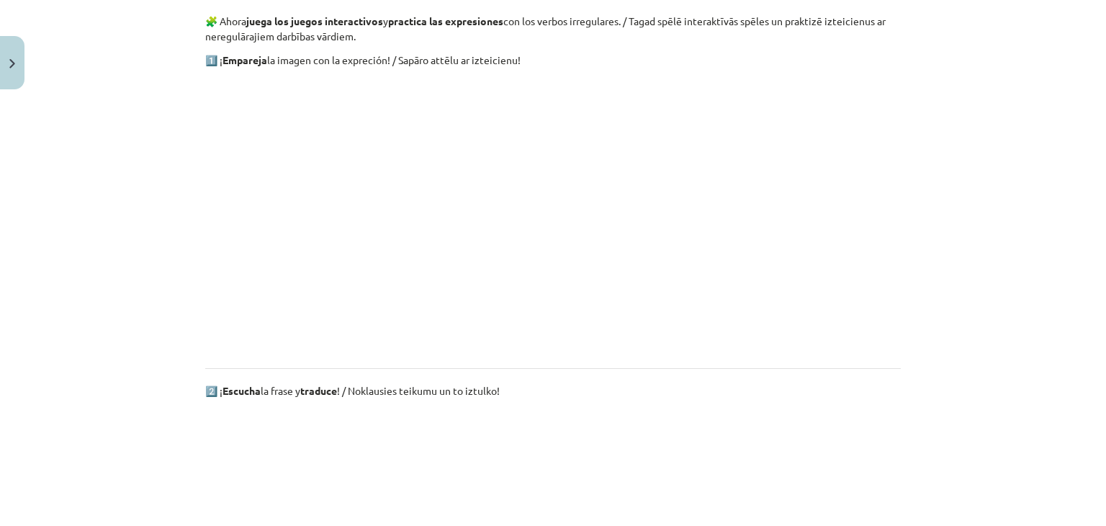
scroll to position [257, 0]
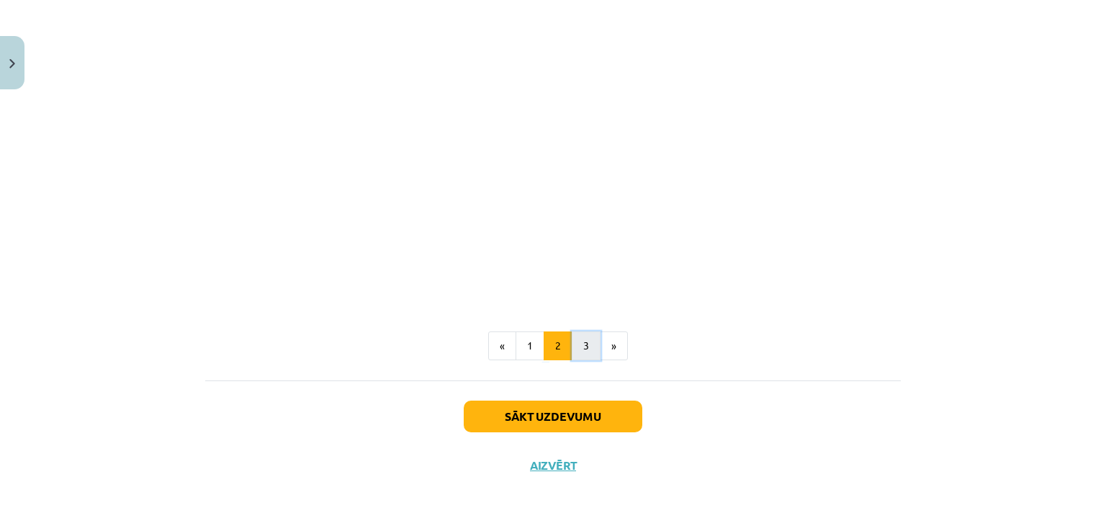
click at [589, 344] on button "3" at bounding box center [586, 345] width 29 height 29
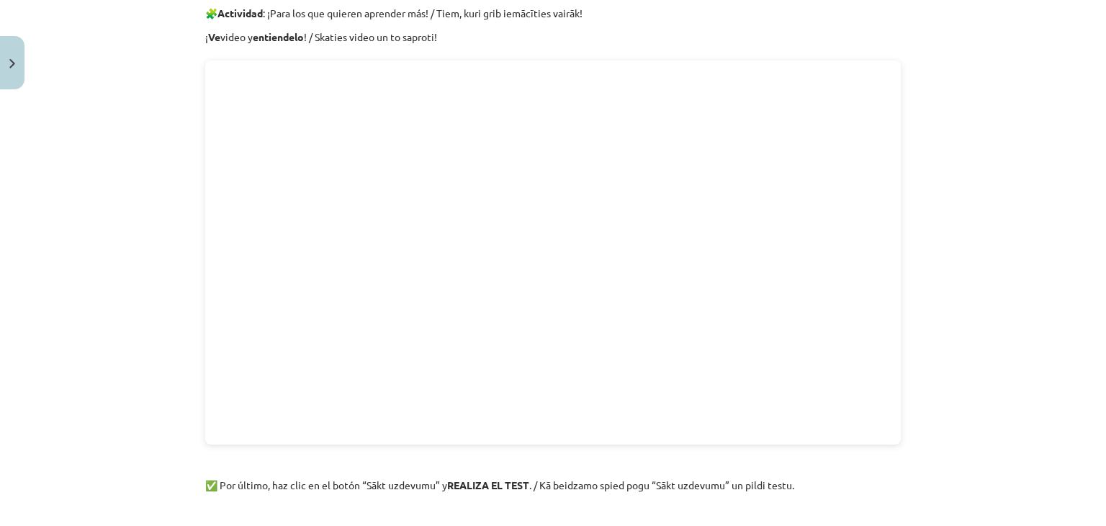
scroll to position [444, 0]
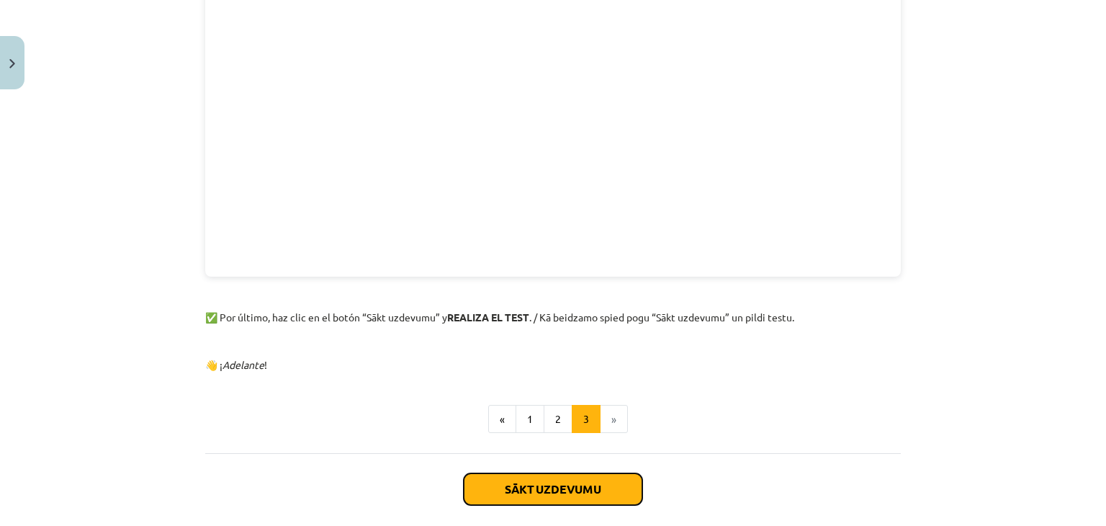
click at [609, 483] on button "Sākt uzdevumu" at bounding box center [553, 489] width 179 height 32
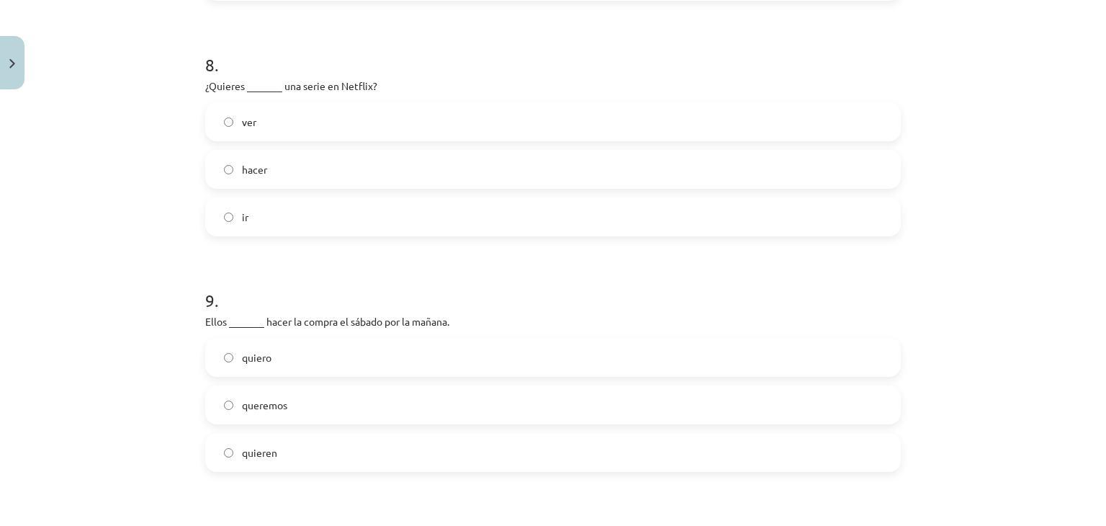
scroll to position [2037, 0]
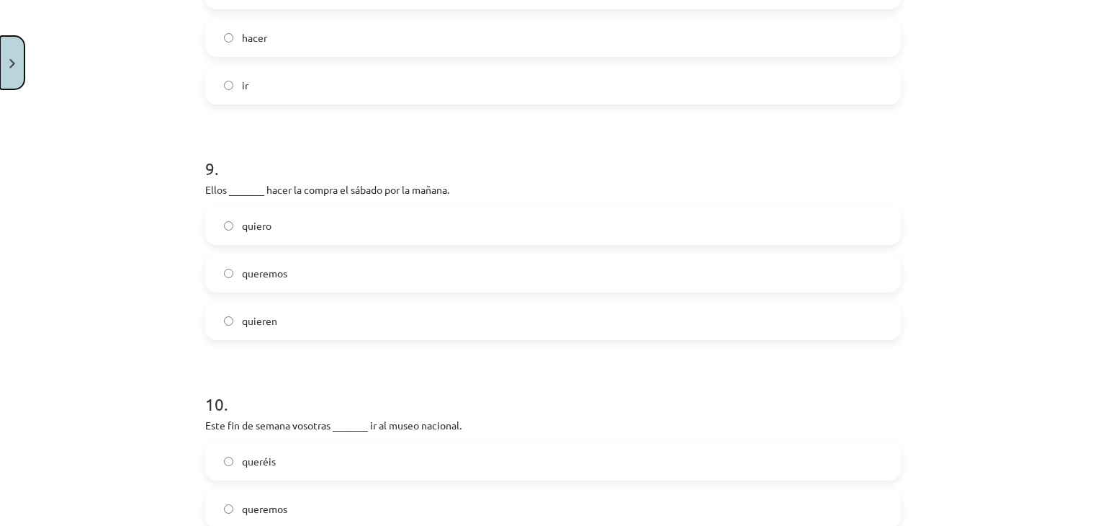
click at [9, 64] on img "Close" at bounding box center [12, 63] width 6 height 9
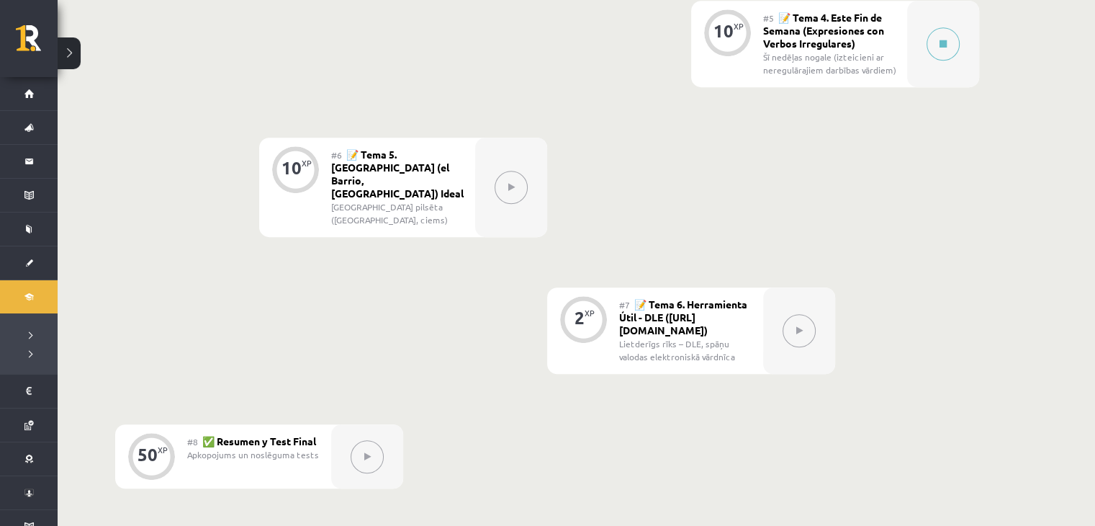
scroll to position [863, 0]
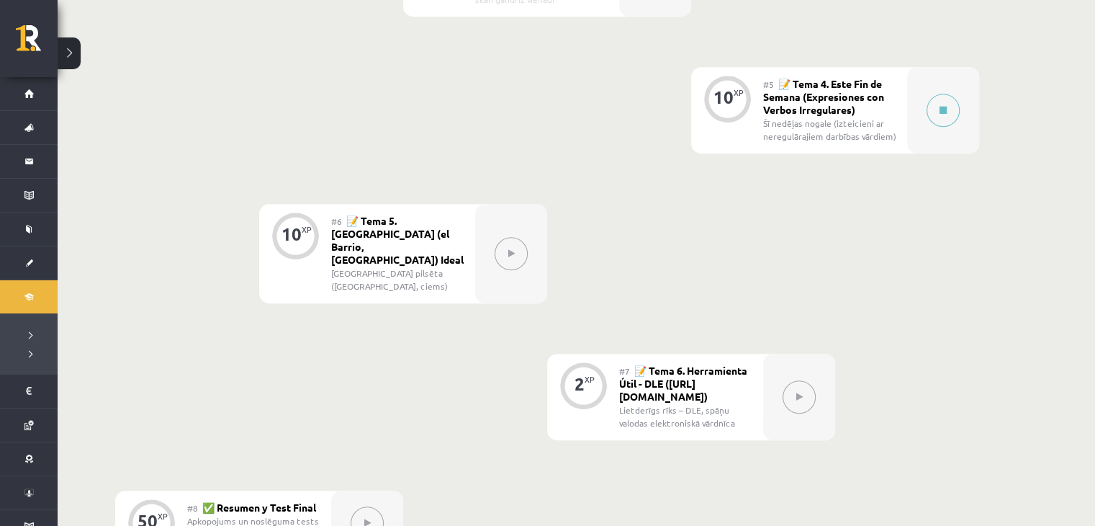
click at [794, 380] on button at bounding box center [799, 396] width 33 height 33
click at [691, 364] on span "📝 Tema 6. Herramienta Útil - DLE ([URL][DOMAIN_NAME])" at bounding box center [683, 383] width 128 height 39
drag, startPoint x: 866, startPoint y: 116, endPoint x: 905, endPoint y: 102, distance: 41.9
click at [866, 117] on div "Šī nedēļas nogale (izteicieni ar neregulārajiem darbības vārdiem)" at bounding box center [829, 130] width 133 height 26
click at [945, 117] on button at bounding box center [943, 110] width 33 height 33
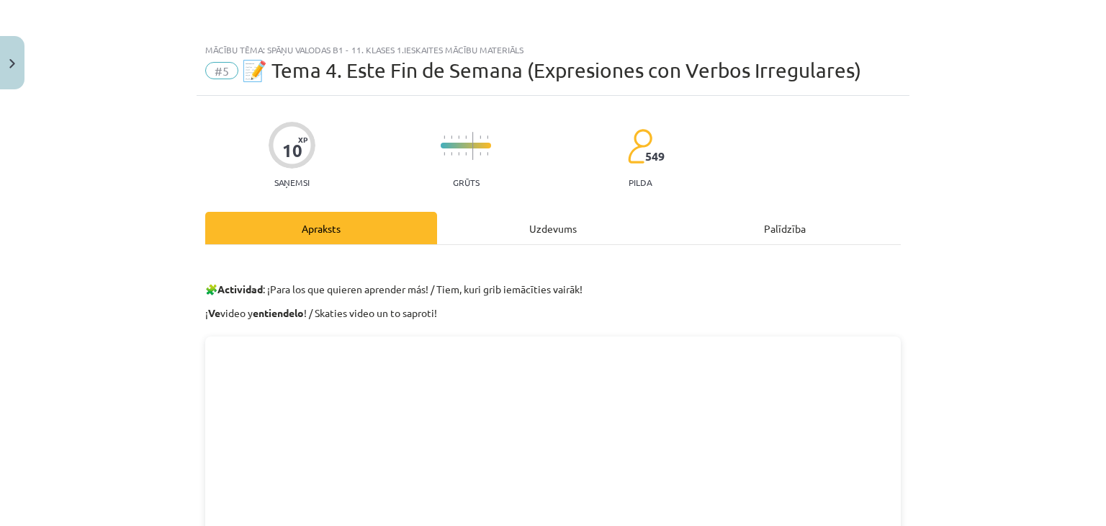
click at [27, 73] on div "Mācību tēma: Spāņu valodas b1 - 11. klases 1.ieskaites mācību materiāls #5 📝 Te…" at bounding box center [553, 263] width 1106 height 526
click at [13, 74] on button "Close" at bounding box center [12, 62] width 24 height 53
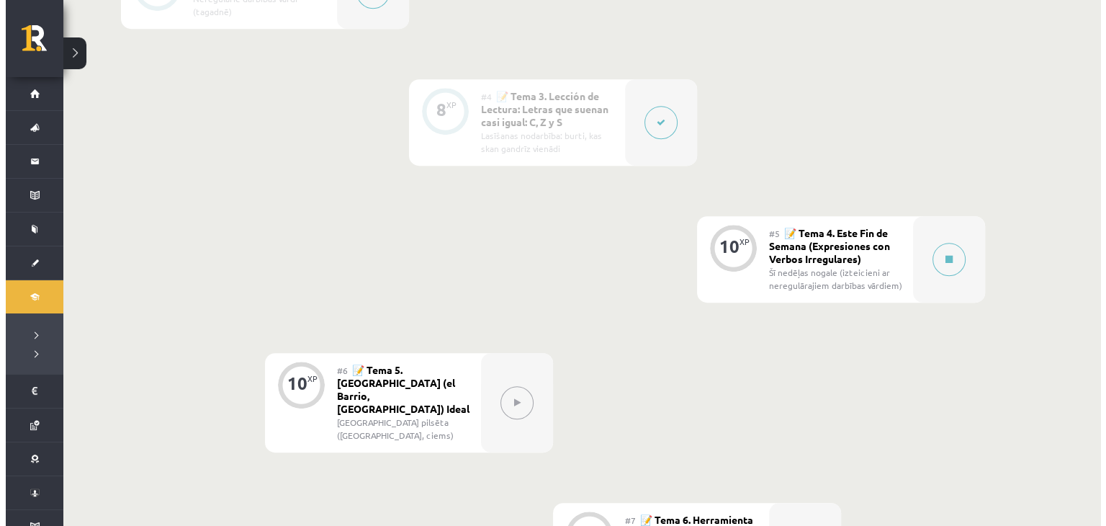
scroll to position [720, 0]
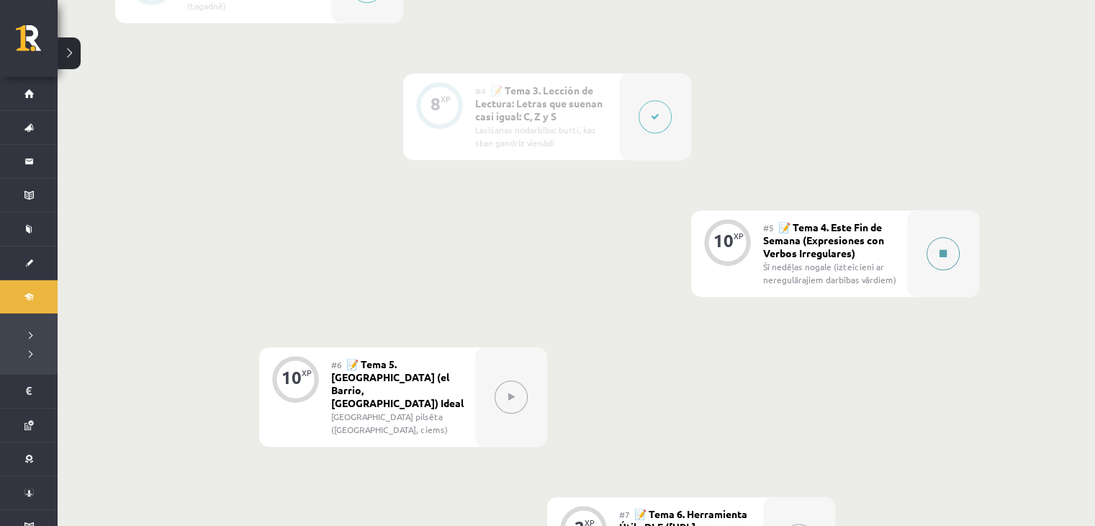
click at [941, 261] on button at bounding box center [943, 253] width 33 height 33
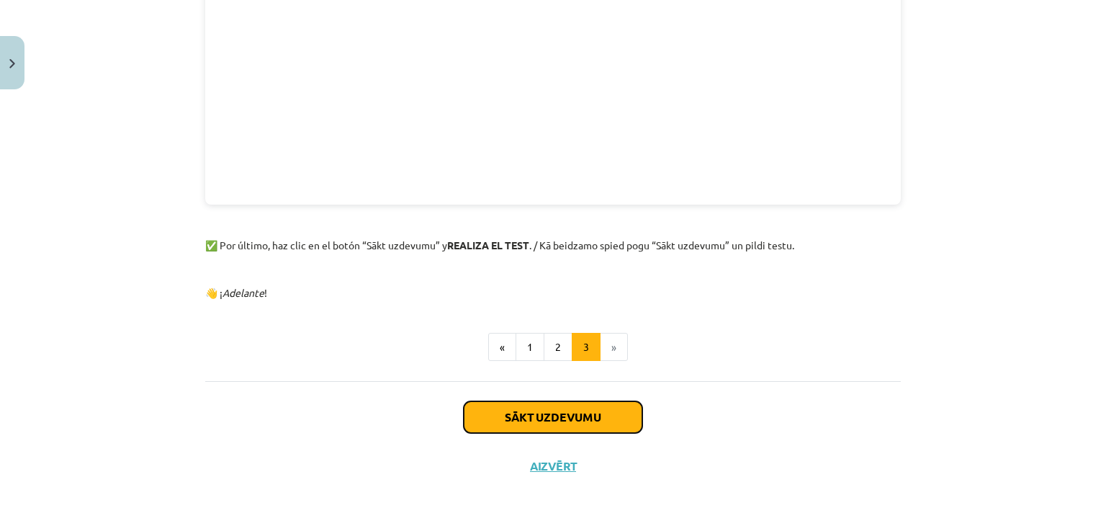
click at [539, 421] on button "Sākt uzdevumu" at bounding box center [553, 417] width 179 height 32
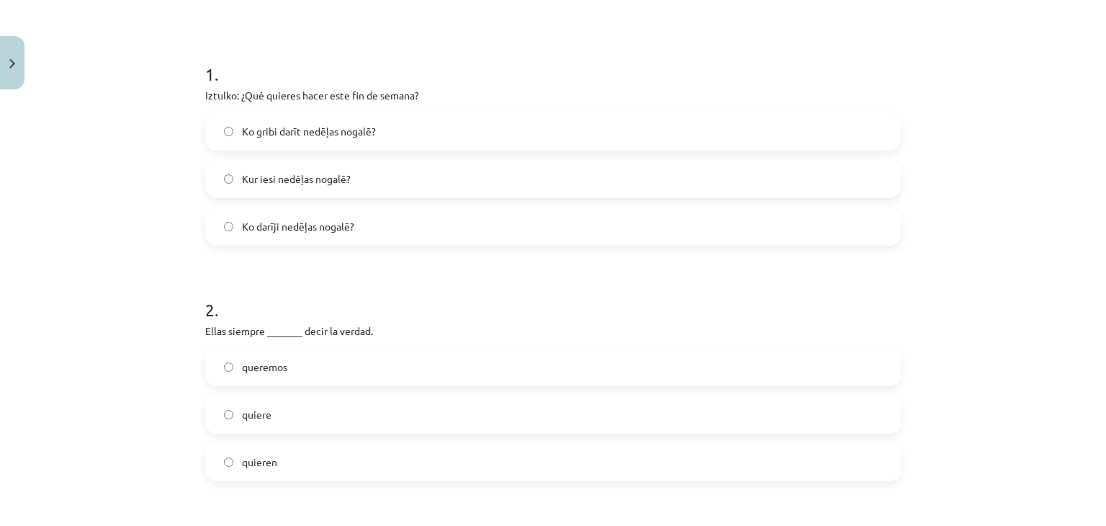
scroll to position [252, 0]
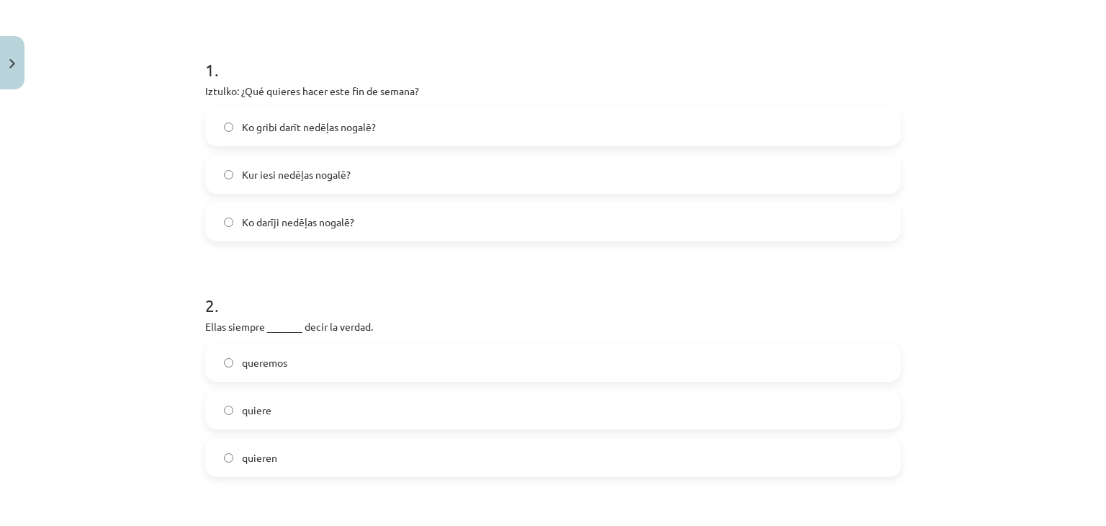
click at [323, 125] on span "Ko gribi darīt nedēļas nogalē?" at bounding box center [309, 127] width 134 height 15
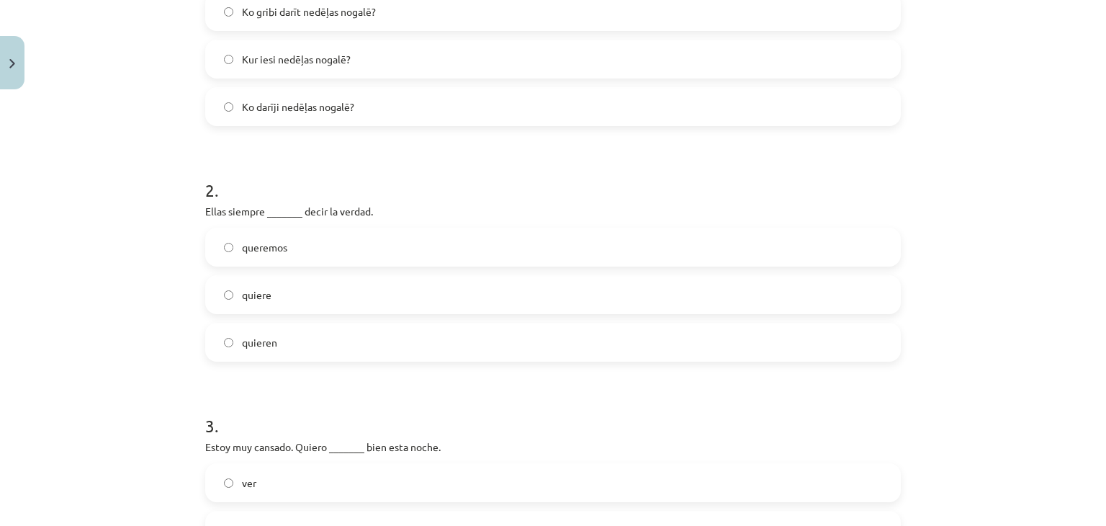
scroll to position [396, 0]
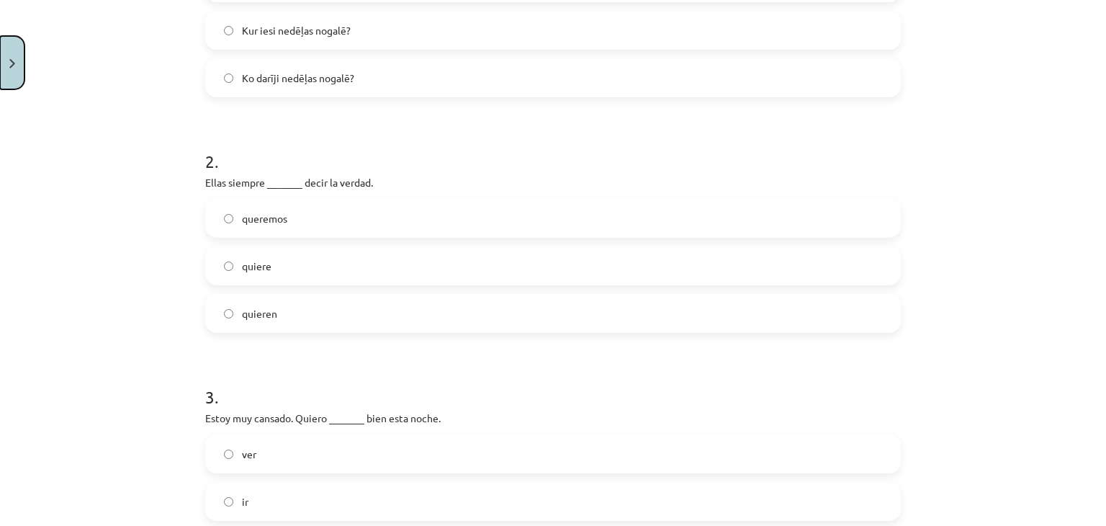
click at [14, 78] on button "Close" at bounding box center [12, 62] width 24 height 53
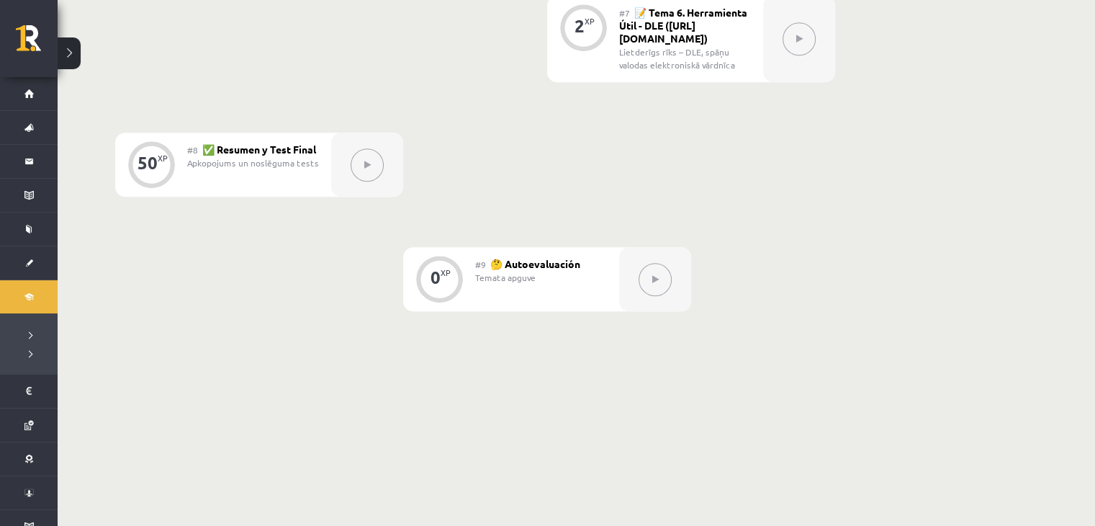
scroll to position [1224, 0]
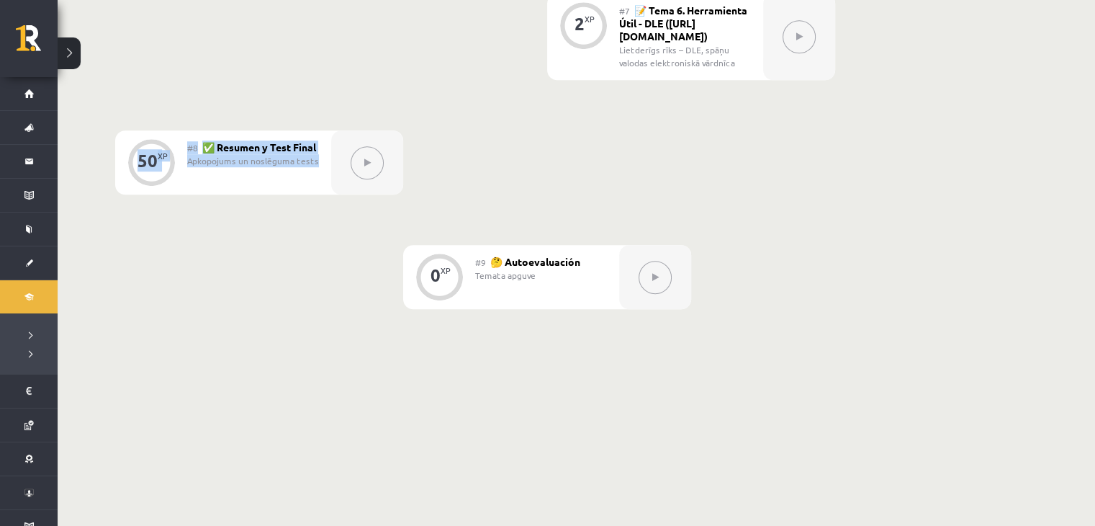
drag, startPoint x: 169, startPoint y: 110, endPoint x: 435, endPoint y: 182, distance: 276.0
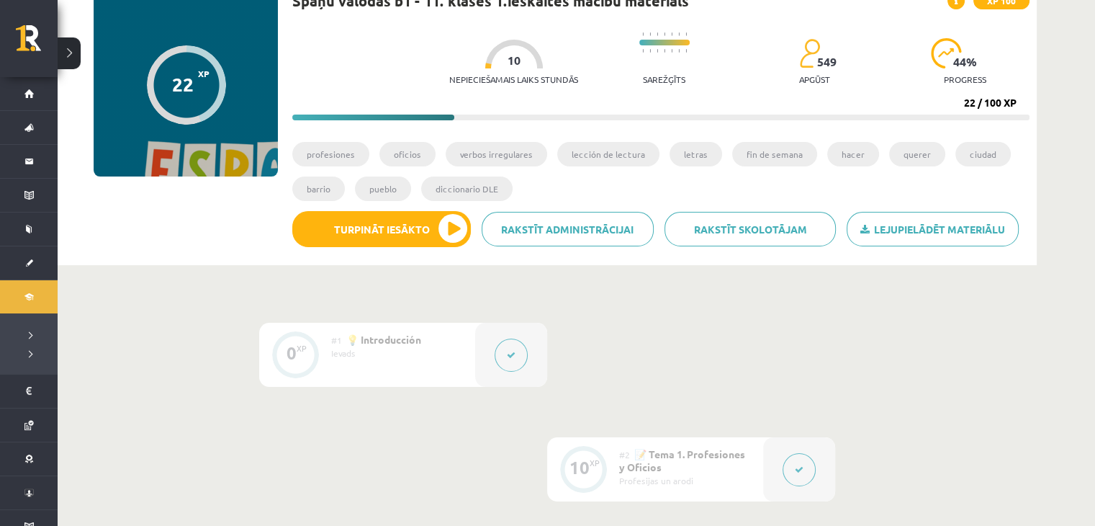
scroll to position [0, 0]
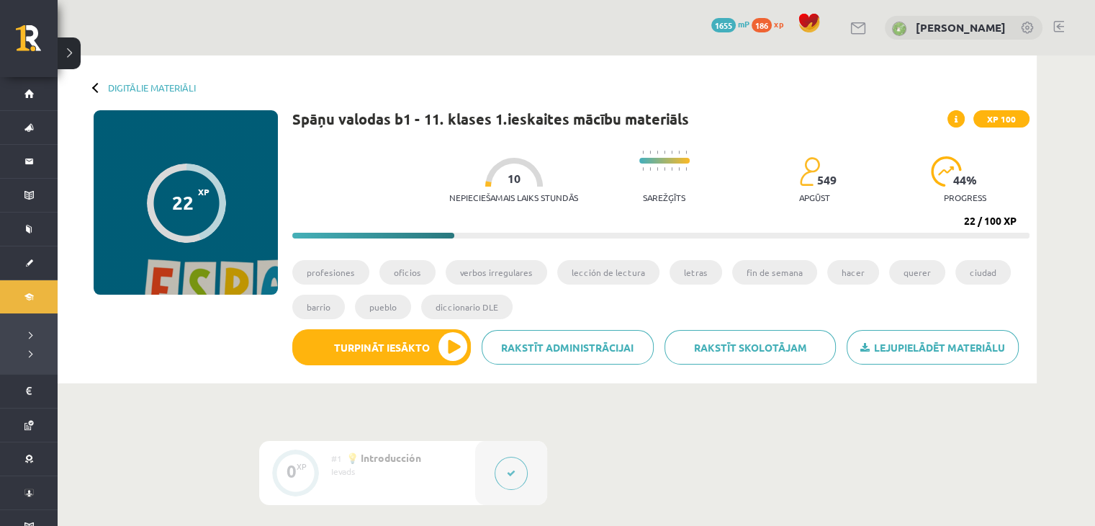
drag, startPoint x: 229, startPoint y: 189, endPoint x: 278, endPoint y: 192, distance: 49.1
click at [230, 188] on div "22 XP XP 100" at bounding box center [186, 202] width 184 height 184
drag, startPoint x: 866, startPoint y: 150, endPoint x: 1004, endPoint y: 148, distance: 137.6
click at [884, 154] on div "Nepieciešamais laiks stundās 10 Sarežģīts 549 apgūst 44 % progress" at bounding box center [739, 175] width 580 height 71
click at [966, 116] on div "XP 100" at bounding box center [989, 118] width 82 height 17
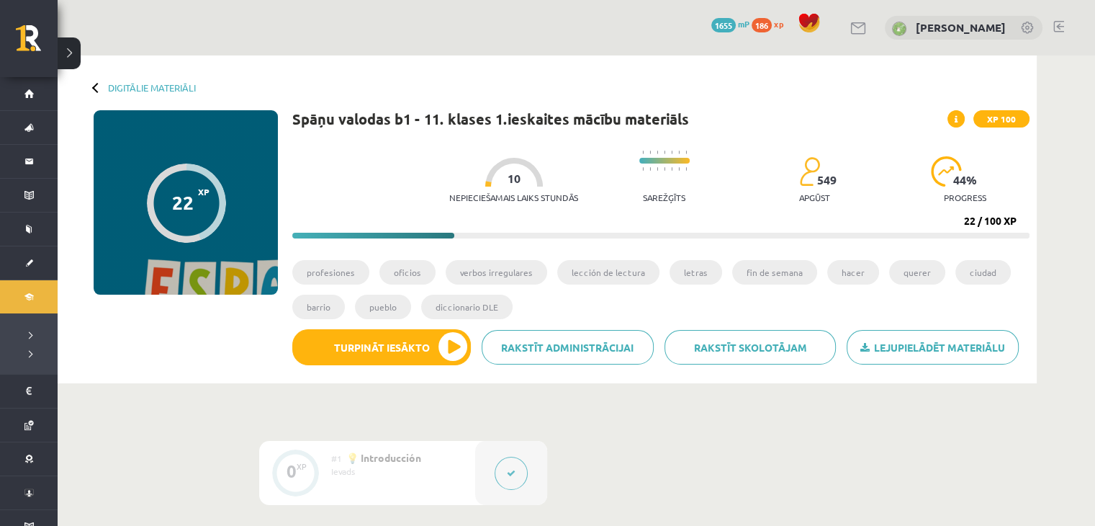
click at [954, 116] on span at bounding box center [956, 118] width 17 height 17
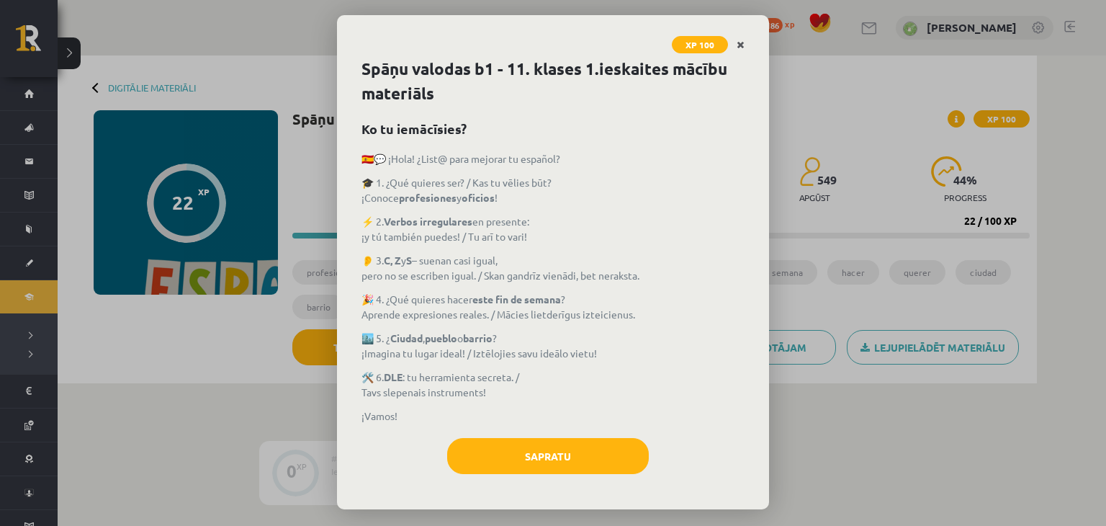
click at [740, 47] on icon "Close" at bounding box center [741, 45] width 8 height 10
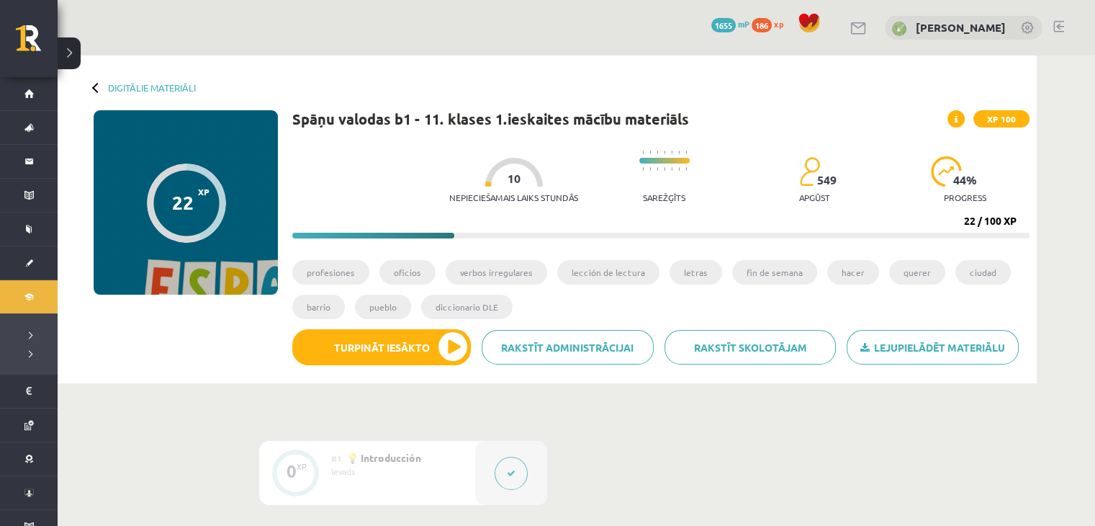
drag, startPoint x: 957, startPoint y: 221, endPoint x: 991, endPoint y: 225, distance: 34.1
click at [1007, 228] on div "Nepieciešamais laiks stundās 10 Sarežģīts 549 apgūst 44 % progress 22 / 100 XP" at bounding box center [660, 189] width 737 height 99
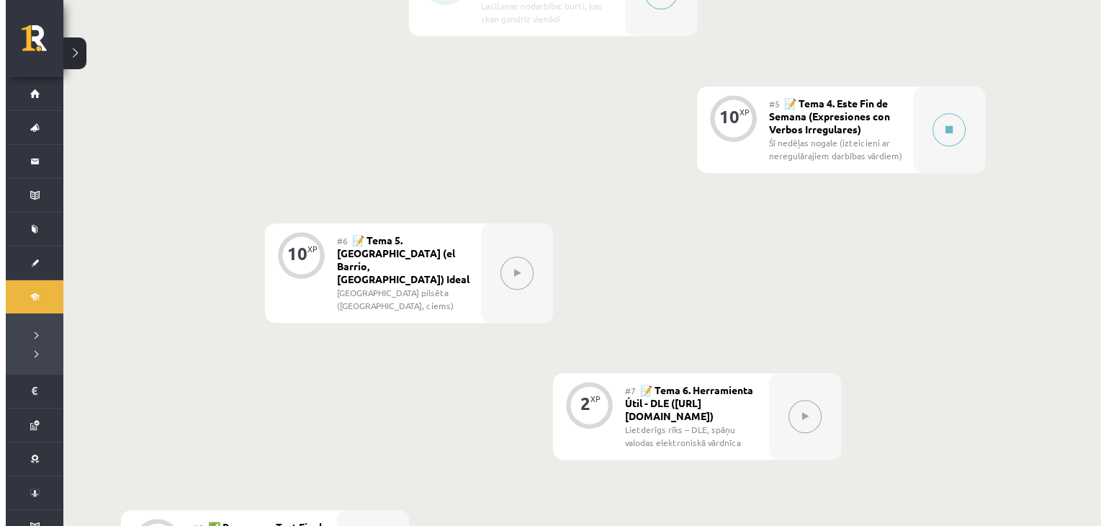
scroll to position [864, 0]
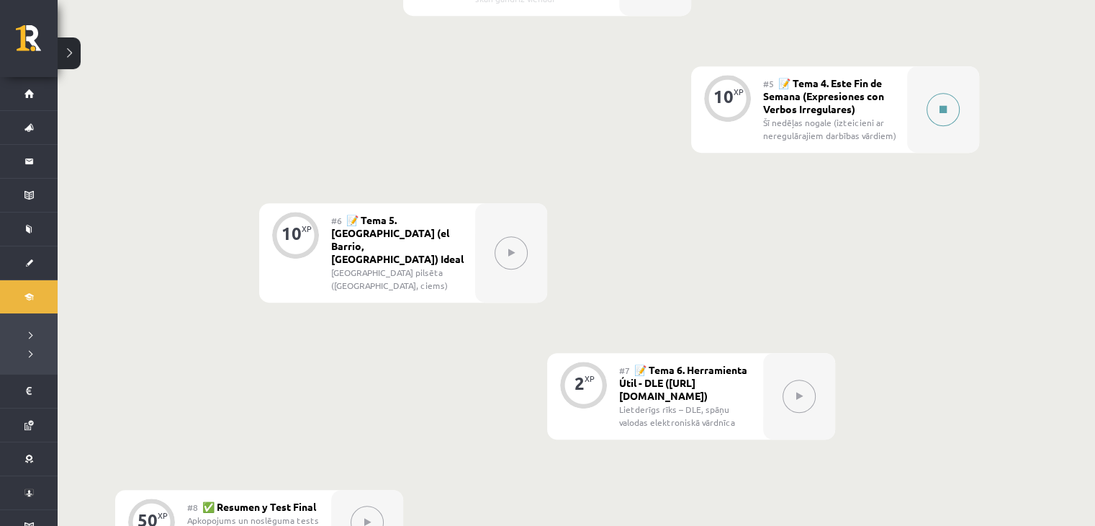
click at [949, 117] on button at bounding box center [943, 109] width 33 height 33
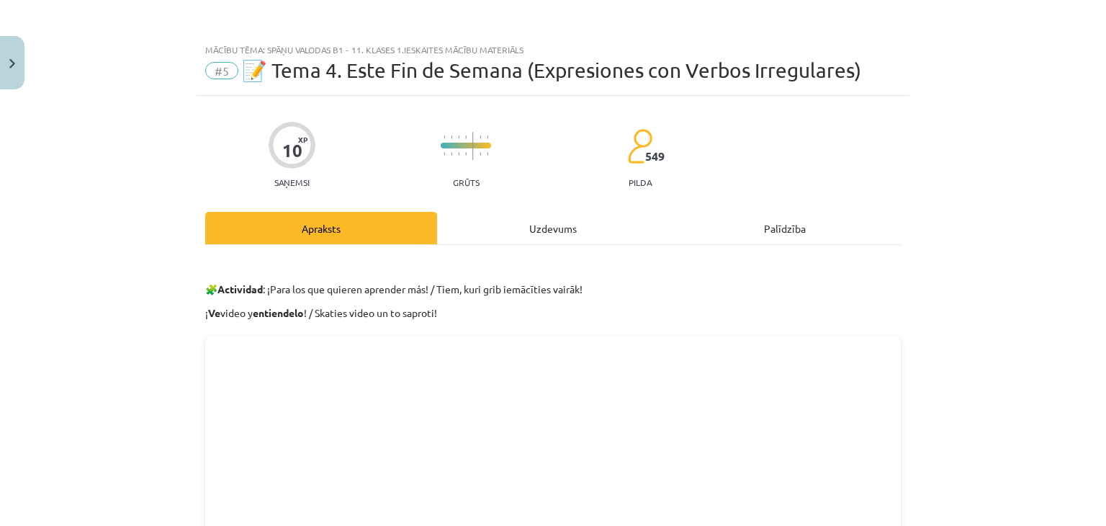
click at [500, 228] on div "Uzdevums" at bounding box center [553, 228] width 232 height 32
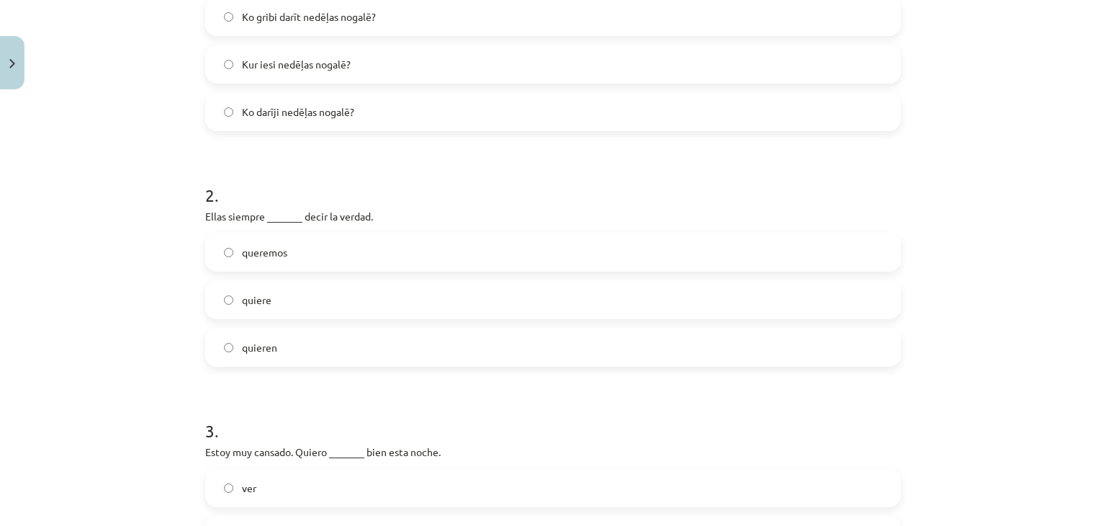
scroll to position [468, 0]
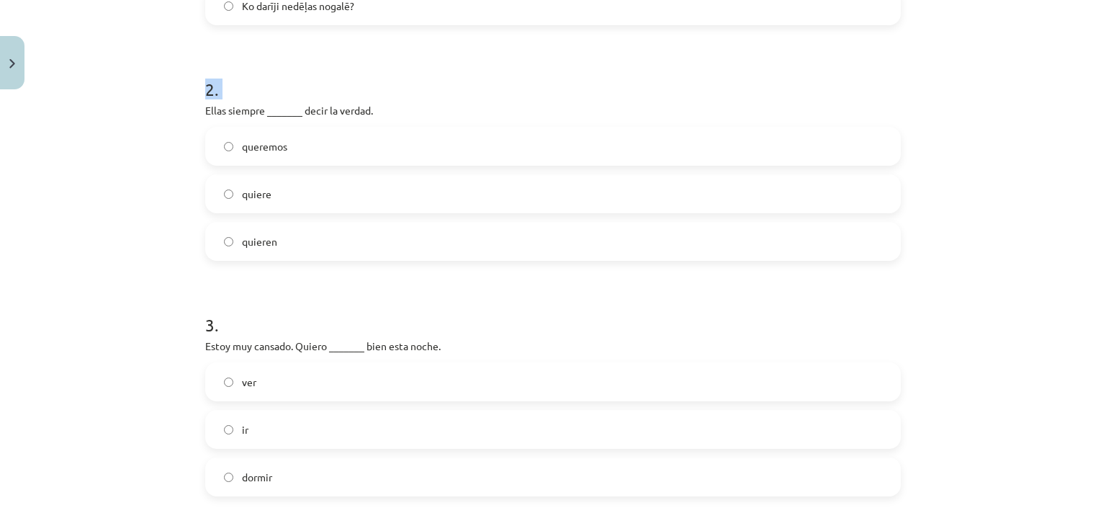
drag, startPoint x: 202, startPoint y: 90, endPoint x: 173, endPoint y: 97, distance: 30.4
click at [173, 98] on div "Mācību tēma: Spāņu valodas b1 - 11. klases 1.ieskaites mācību materiāls #5 📝 Te…" at bounding box center [553, 263] width 1106 height 526
click at [148, 153] on div "Mācību tēma: Spāņu valodas b1 - 11. klases 1.ieskaites mācību materiāls #5 📝 Te…" at bounding box center [553, 263] width 1106 height 526
drag, startPoint x: 230, startPoint y: 142, endPoint x: 285, endPoint y: 227, distance: 101.1
click at [285, 227] on div "queremos quiere quieren" at bounding box center [553, 194] width 696 height 134
